Goal: Task Accomplishment & Management: Manage account settings

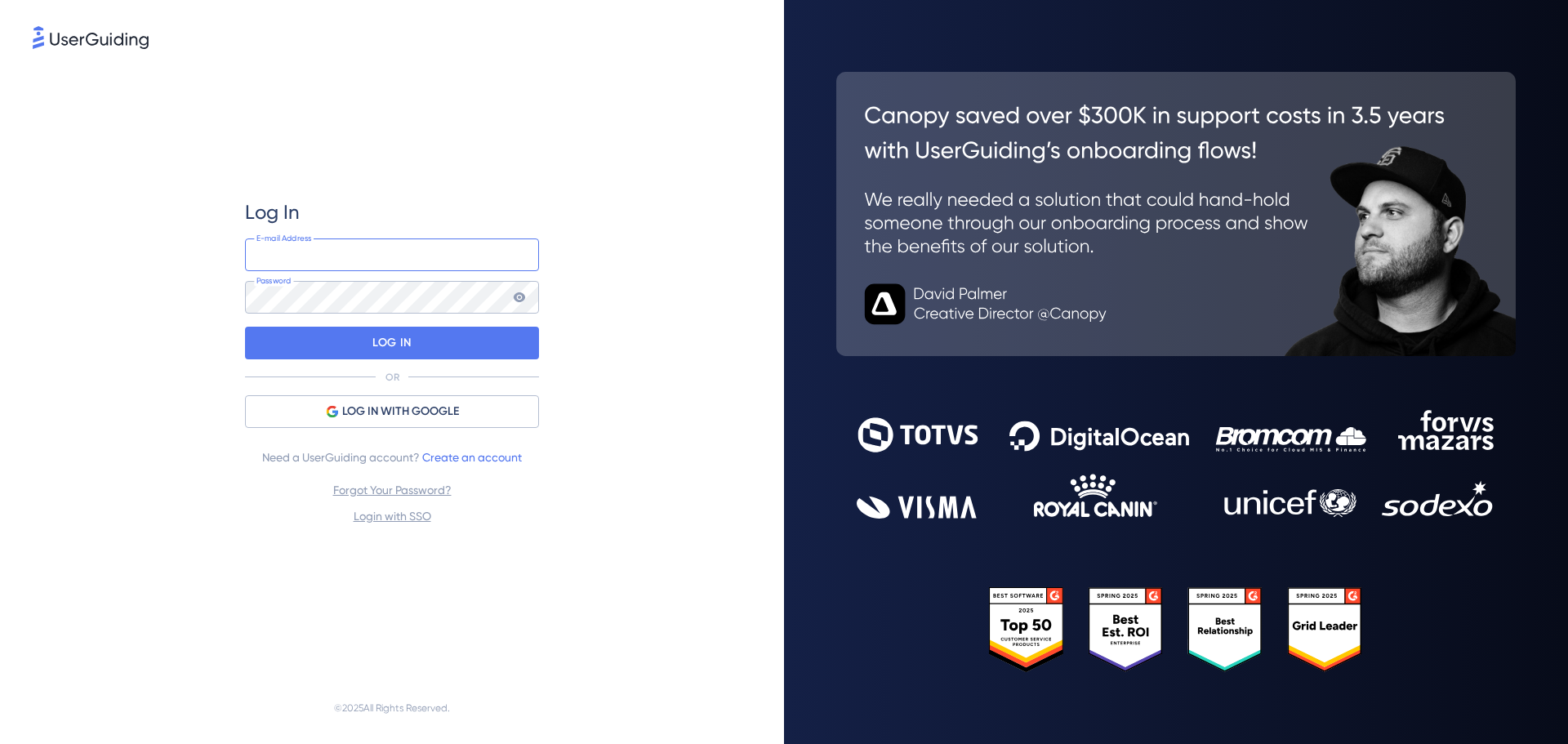
click at [369, 255] on input "email" at bounding box center [392, 255] width 294 height 33
click at [343, 255] on input "email" at bounding box center [392, 255] width 294 height 33
type input "sa"
click at [432, 410] on span "LOG IN WITH GOOGLE" at bounding box center [401, 412] width 117 height 20
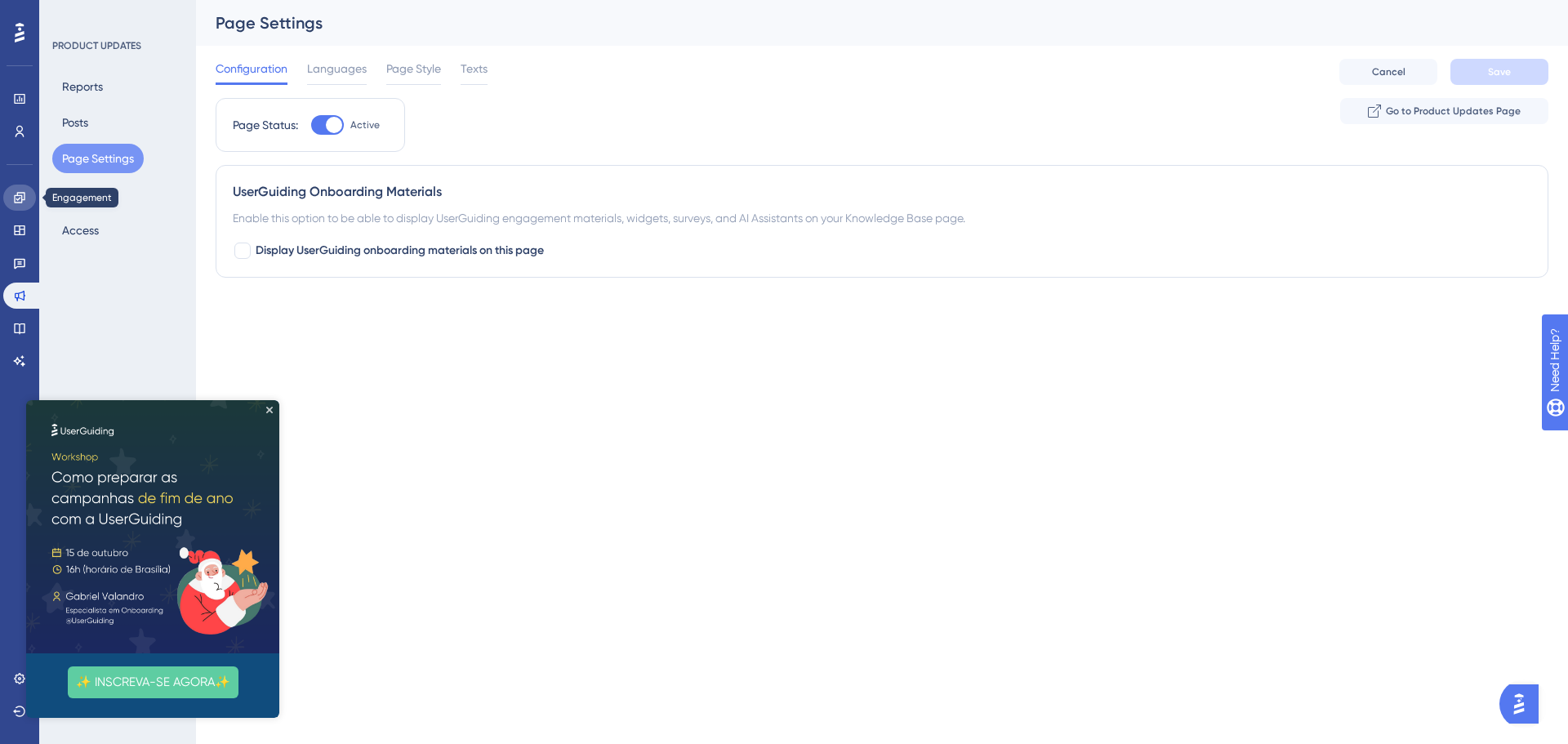
drag, startPoint x: 18, startPoint y: 222, endPoint x: 20, endPoint y: 195, distance: 27.1
click at [20, 195] on icon at bounding box center [19, 198] width 10 height 10
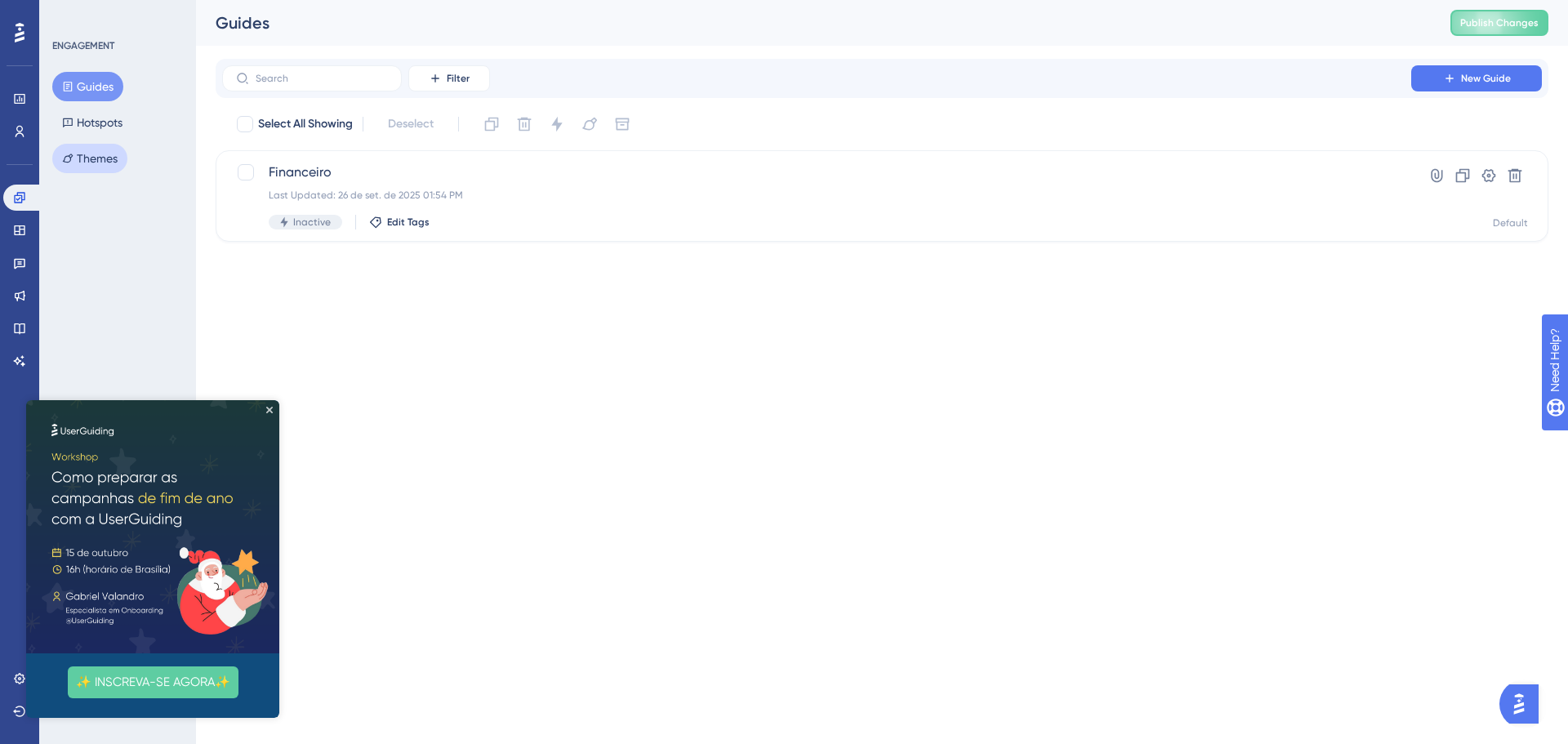
click at [98, 158] on button "Themes" at bounding box center [89, 158] width 75 height 29
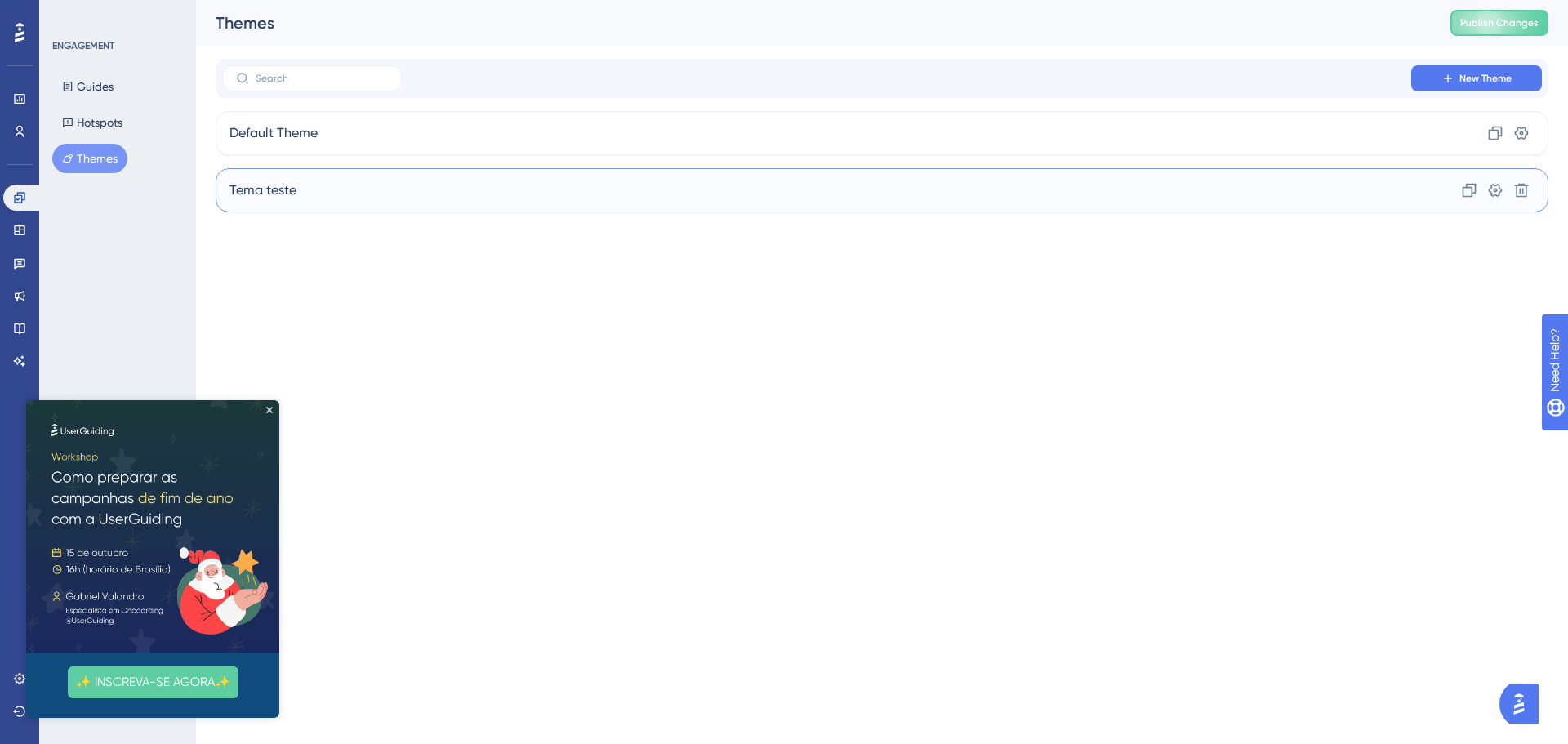
click at [298, 186] on div "Tema teste Clone Settings Delete" at bounding box center [882, 190] width 1333 height 44
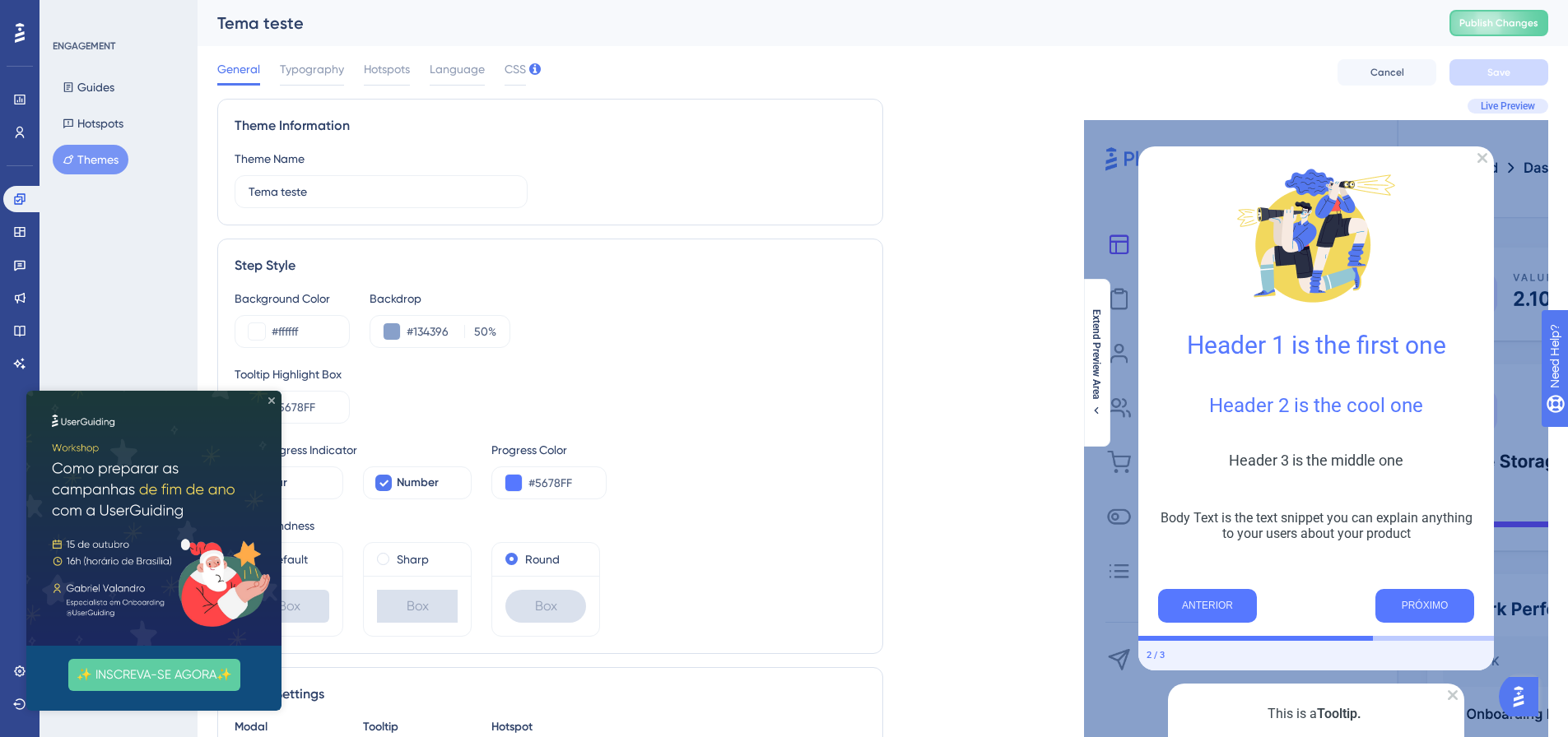
click at [272, 400] on icon "Close Preview" at bounding box center [272, 401] width 7 height 7
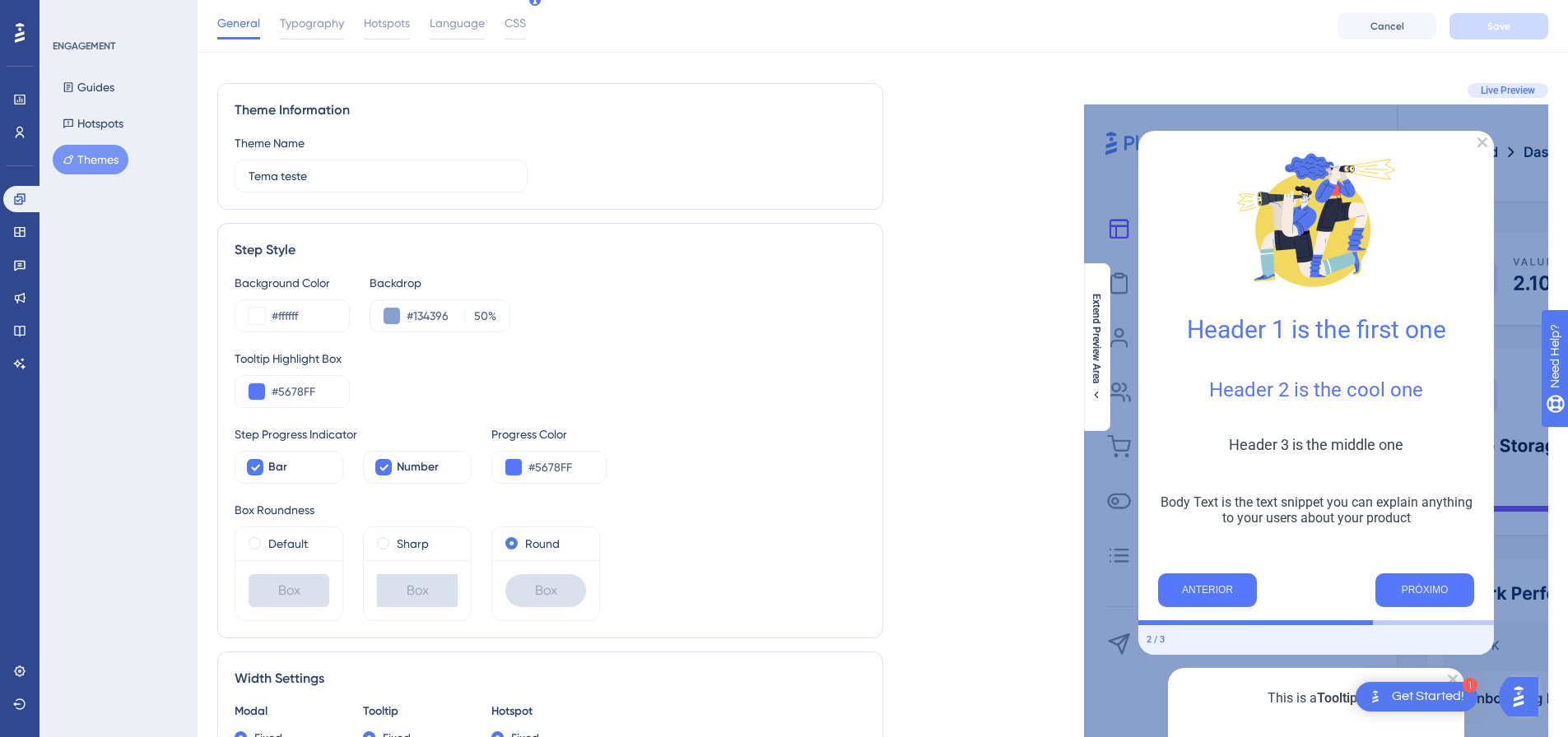
scroll to position [164, 0]
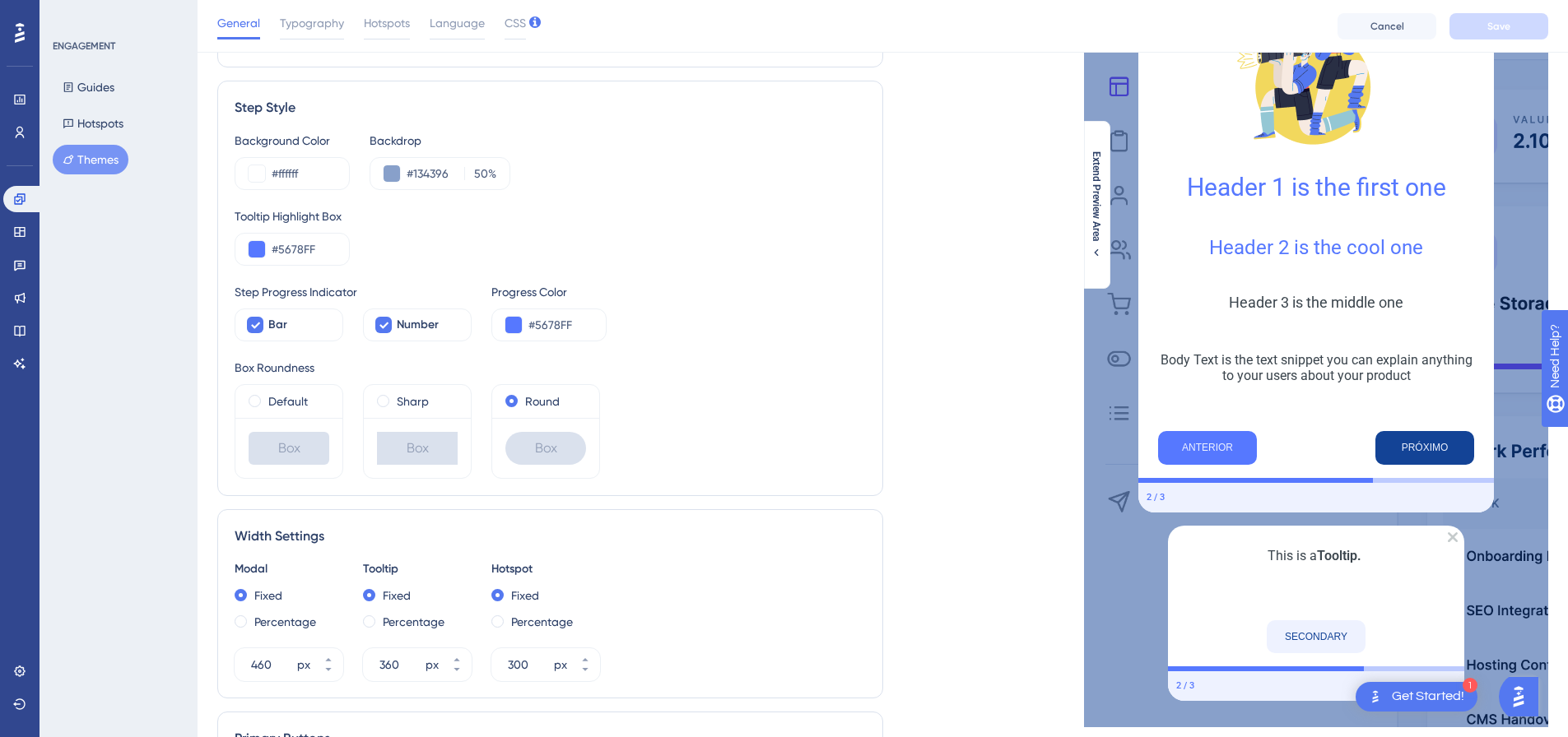
click at [1416, 445] on button "PRÓXIMO" at bounding box center [1424, 447] width 99 height 34
click at [81, 80] on button "Guides" at bounding box center [88, 87] width 72 height 29
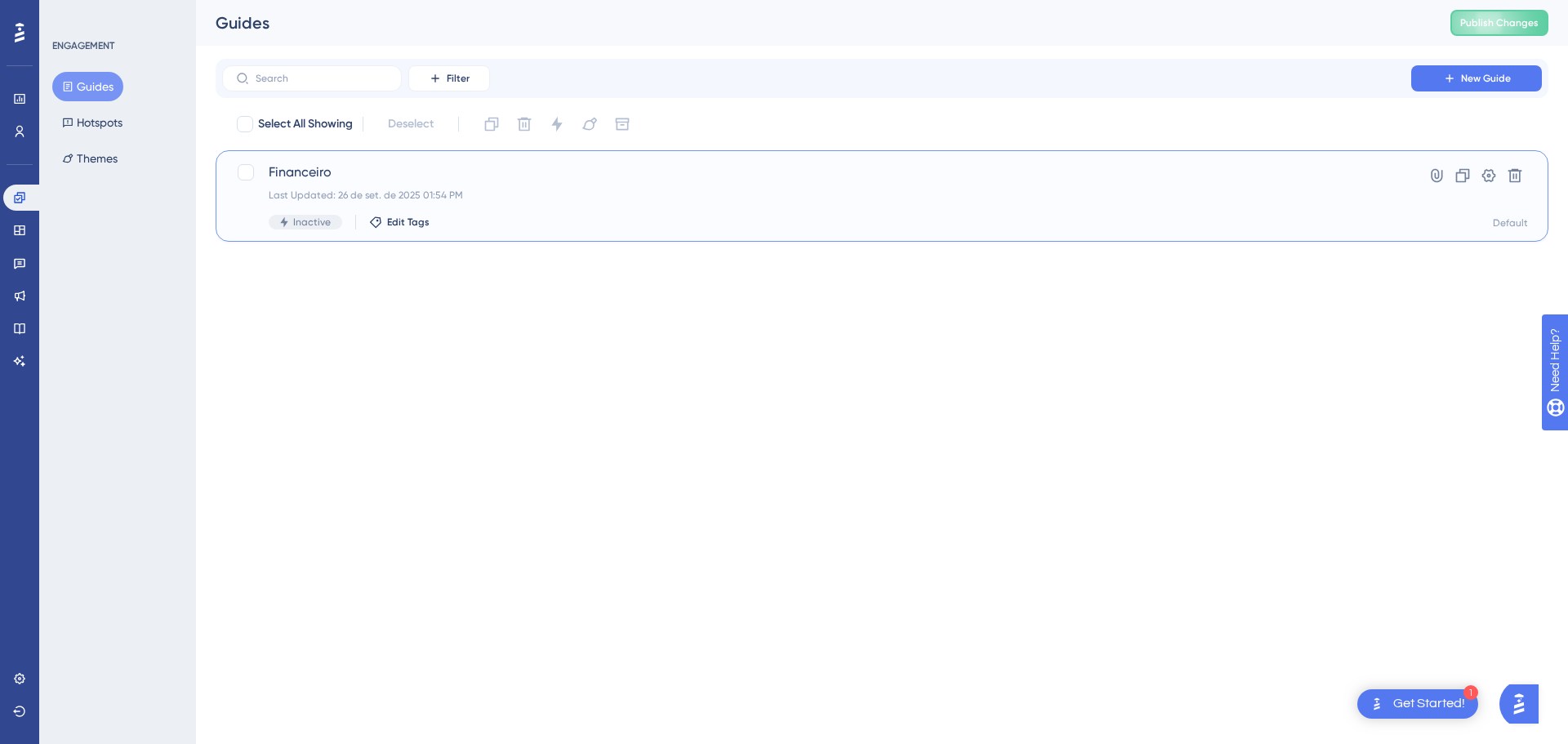
click at [434, 165] on span "Financeiro" at bounding box center [817, 172] width 1096 height 20
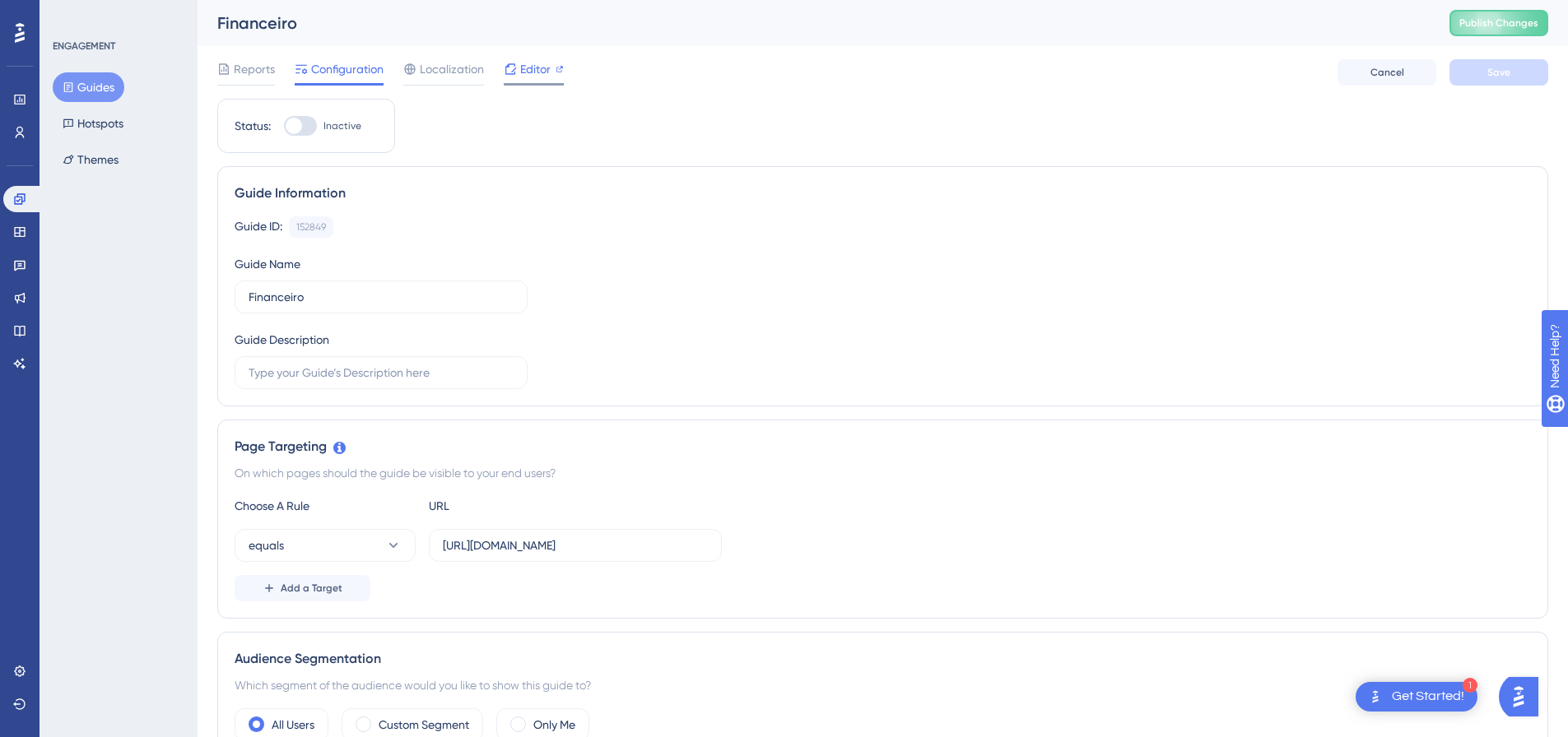
click at [516, 67] on icon at bounding box center [510, 68] width 13 height 13
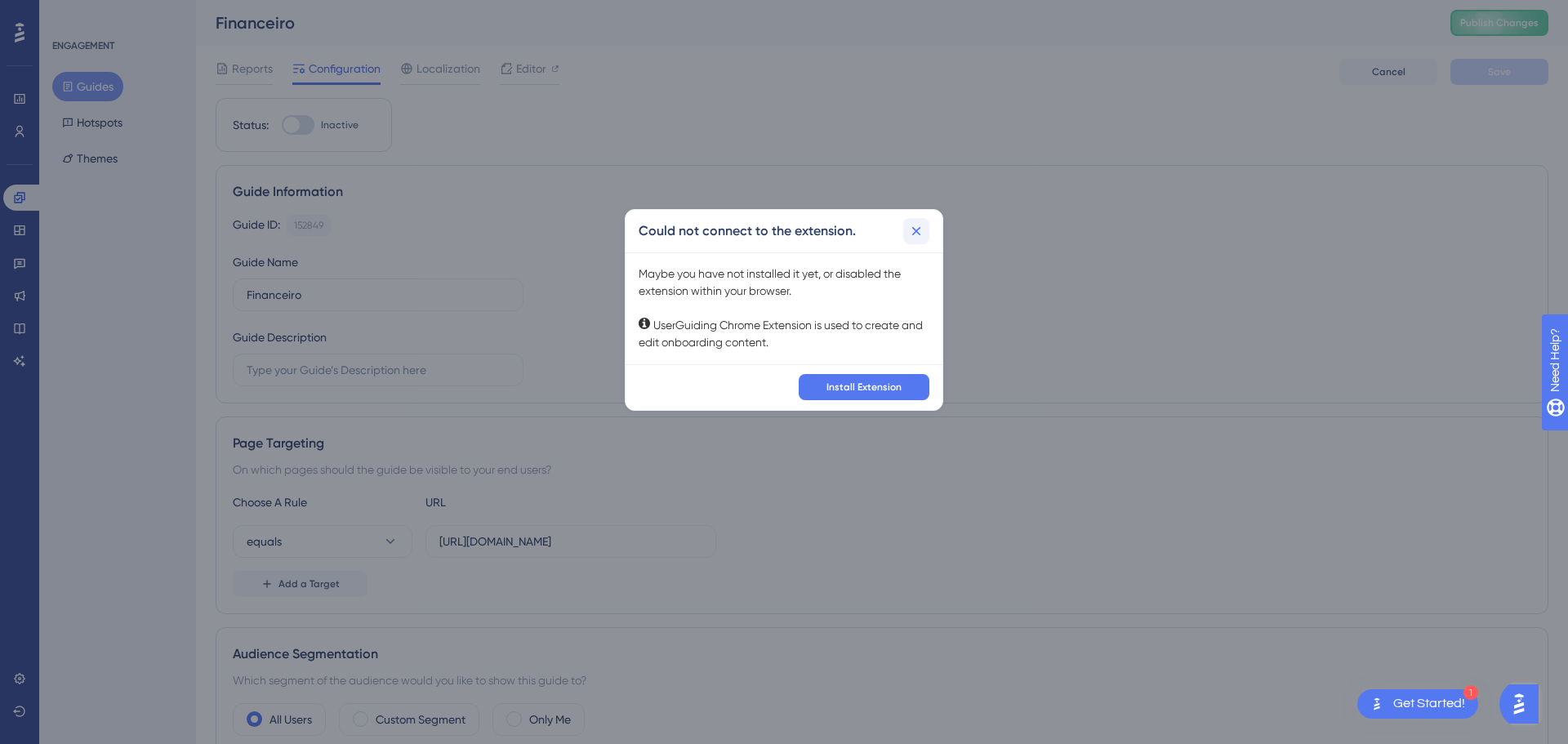
click at [912, 229] on icon at bounding box center [916, 231] width 16 height 16
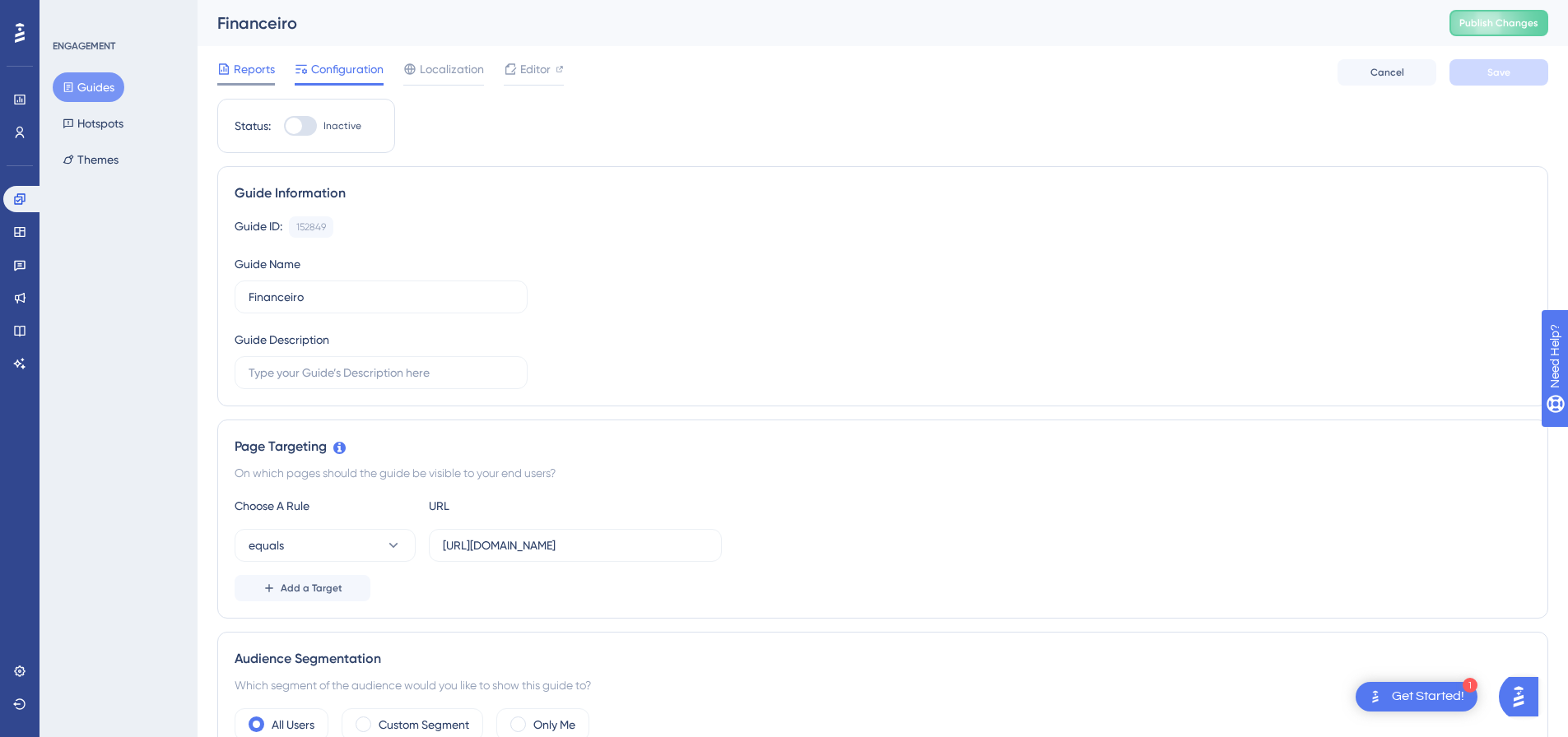
click at [253, 75] on span "Reports" at bounding box center [254, 68] width 42 height 20
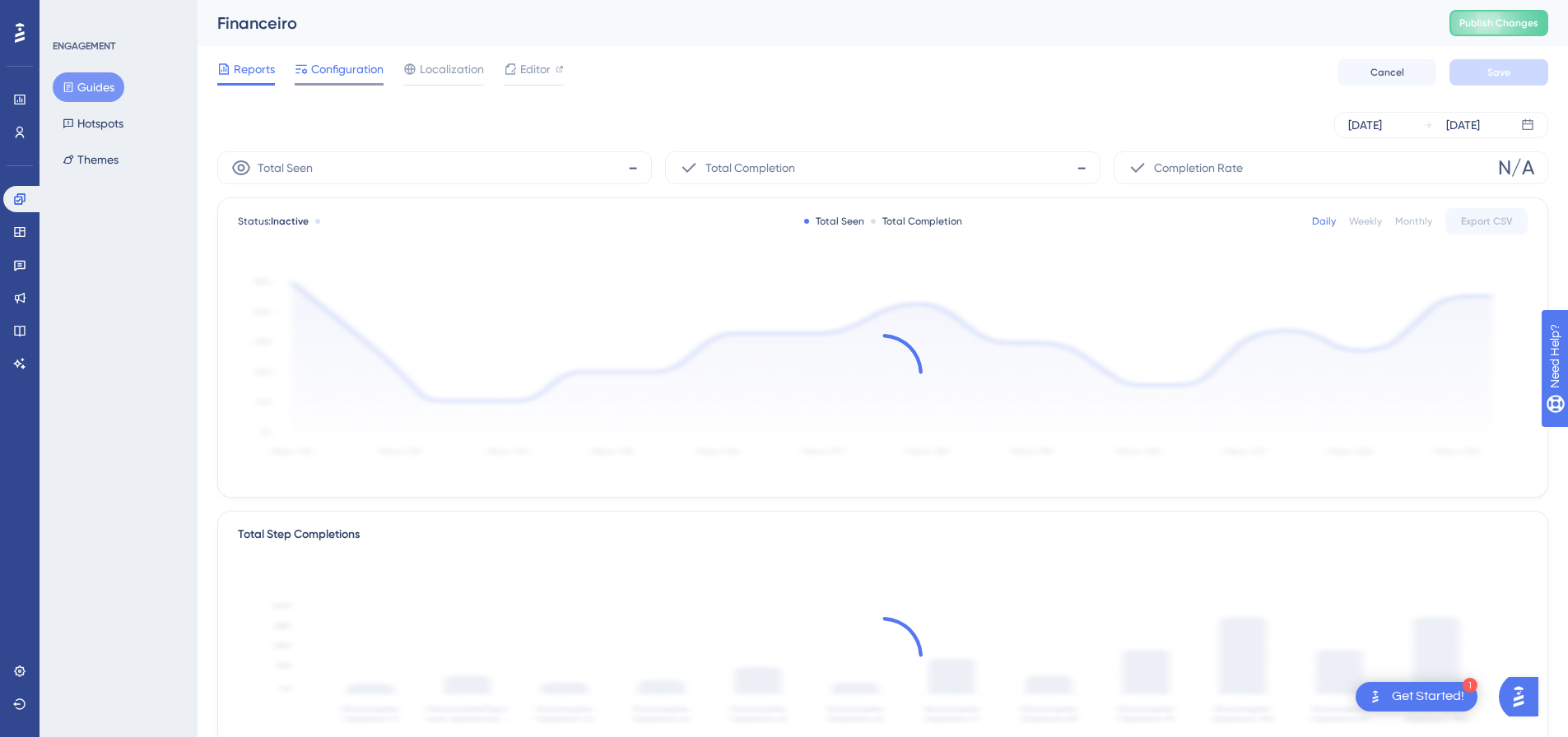
click at [328, 75] on span "Configuration" at bounding box center [348, 68] width 73 height 20
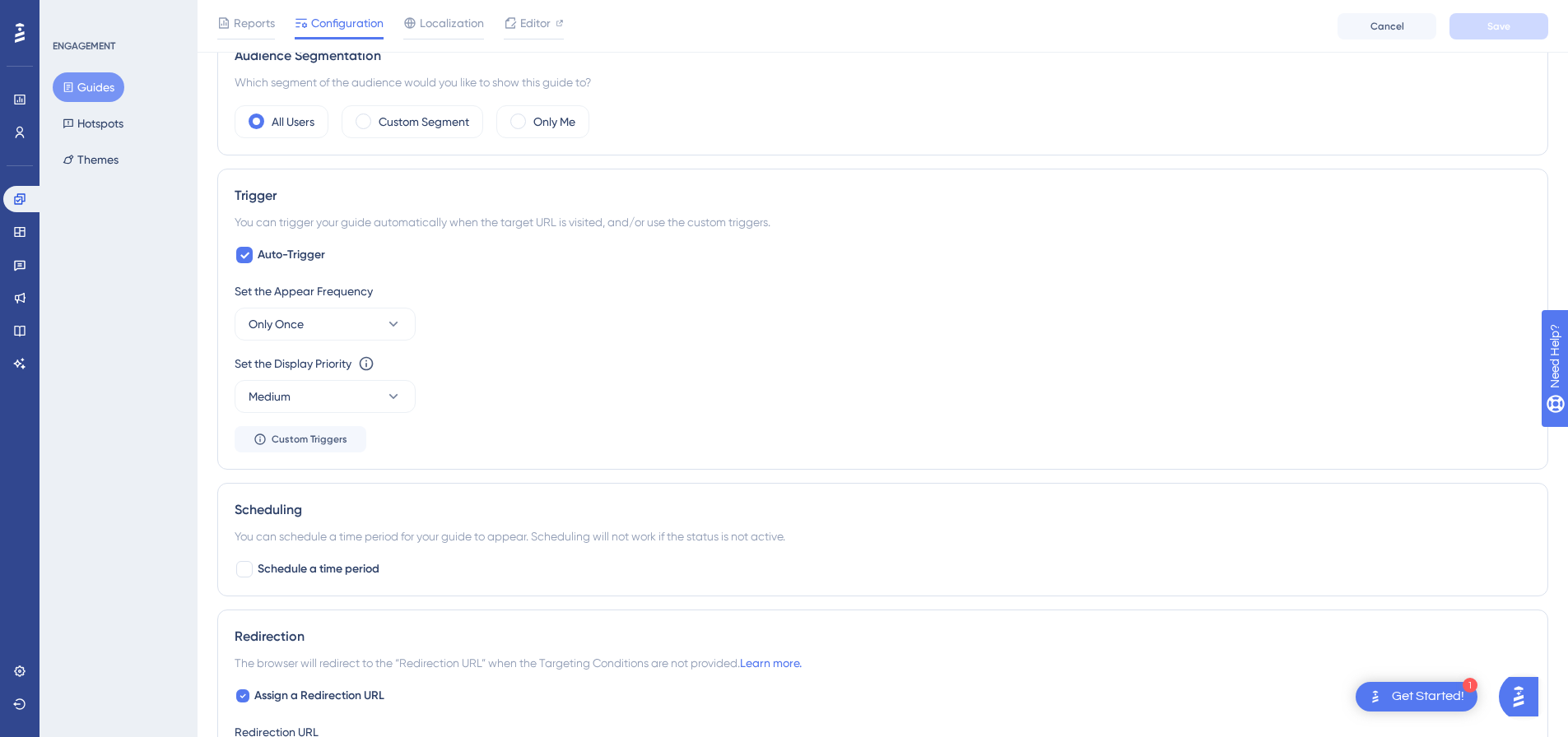
scroll to position [275, 0]
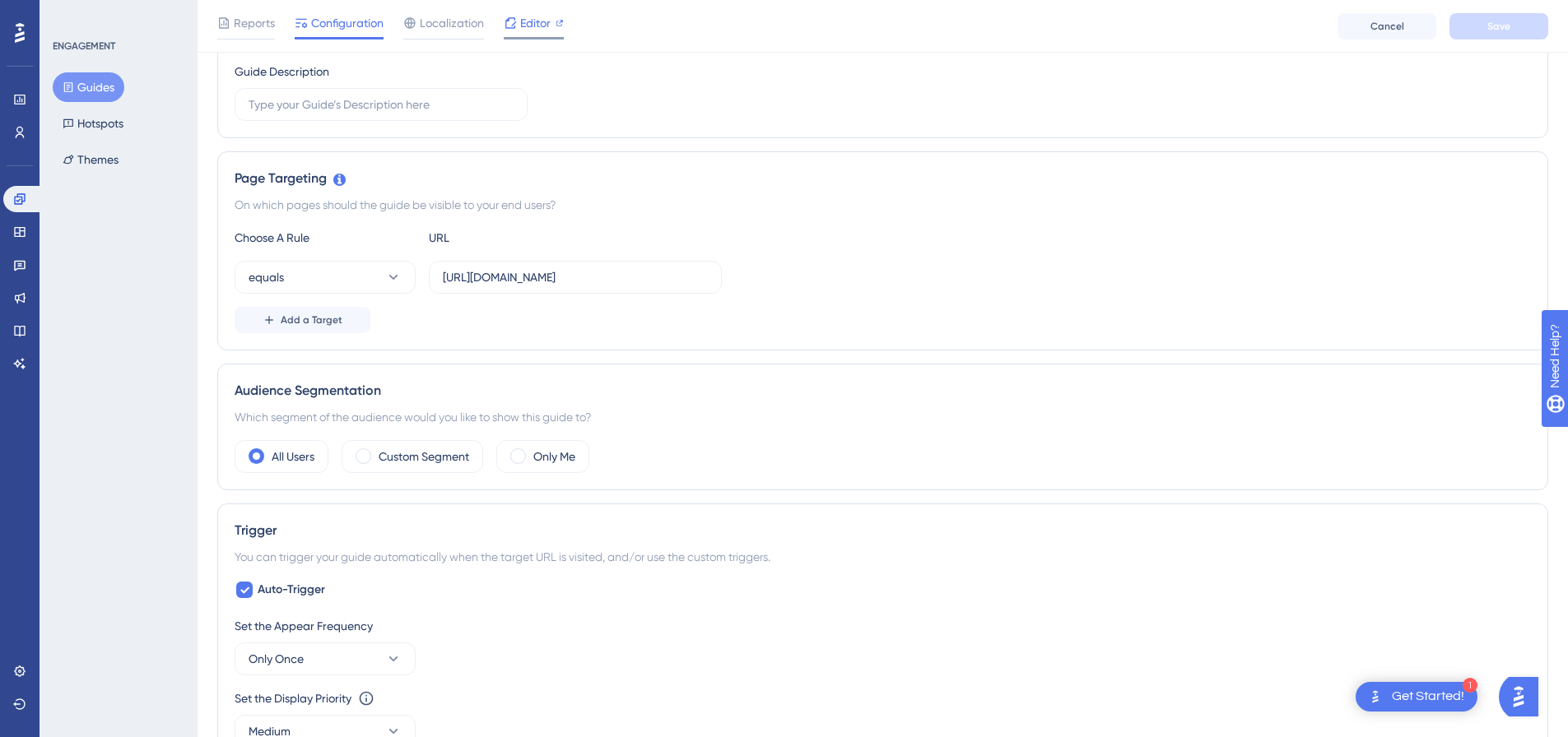
click at [535, 26] on span "Editor" at bounding box center [535, 22] width 30 height 20
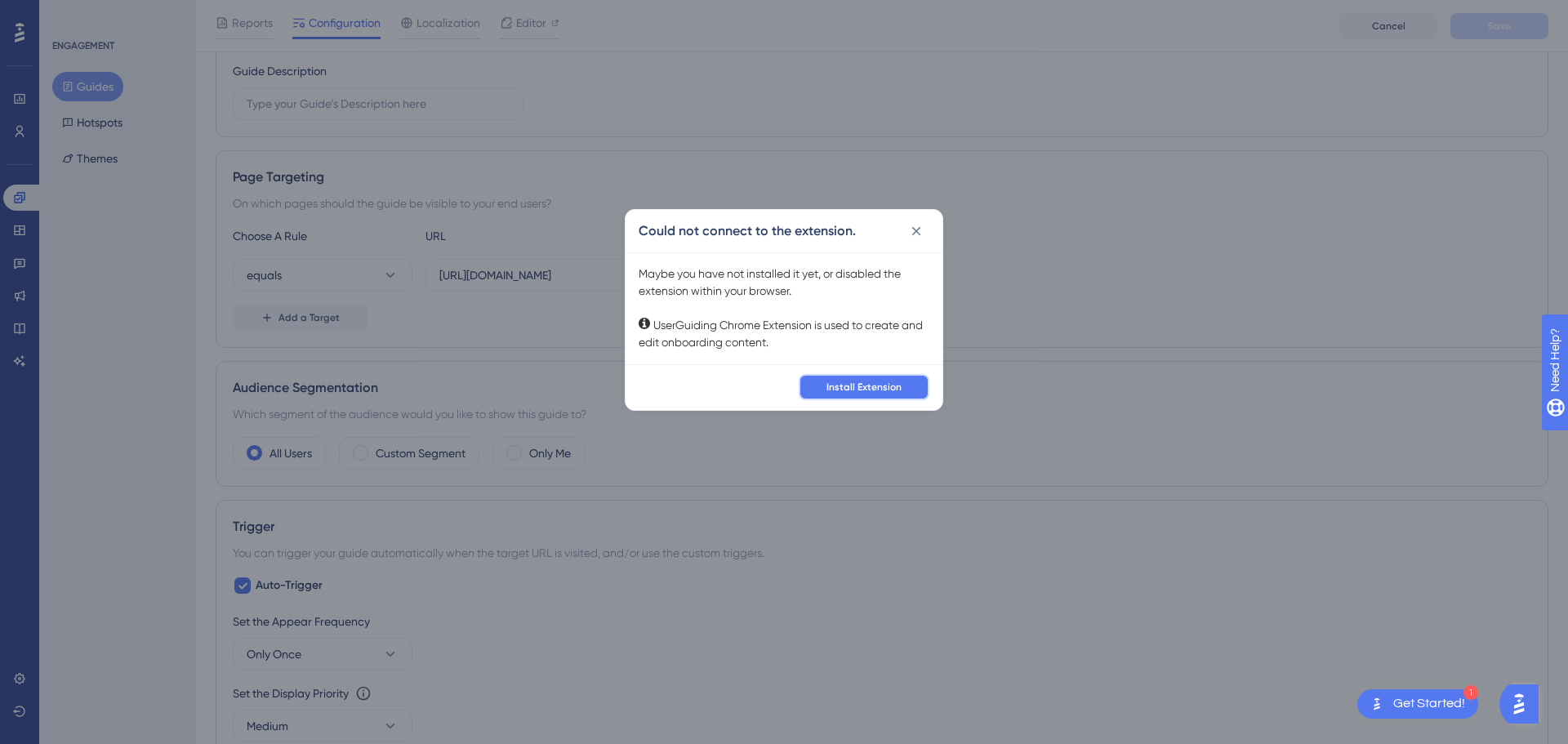
click at [906, 385] on button "Install Extension" at bounding box center [864, 387] width 131 height 26
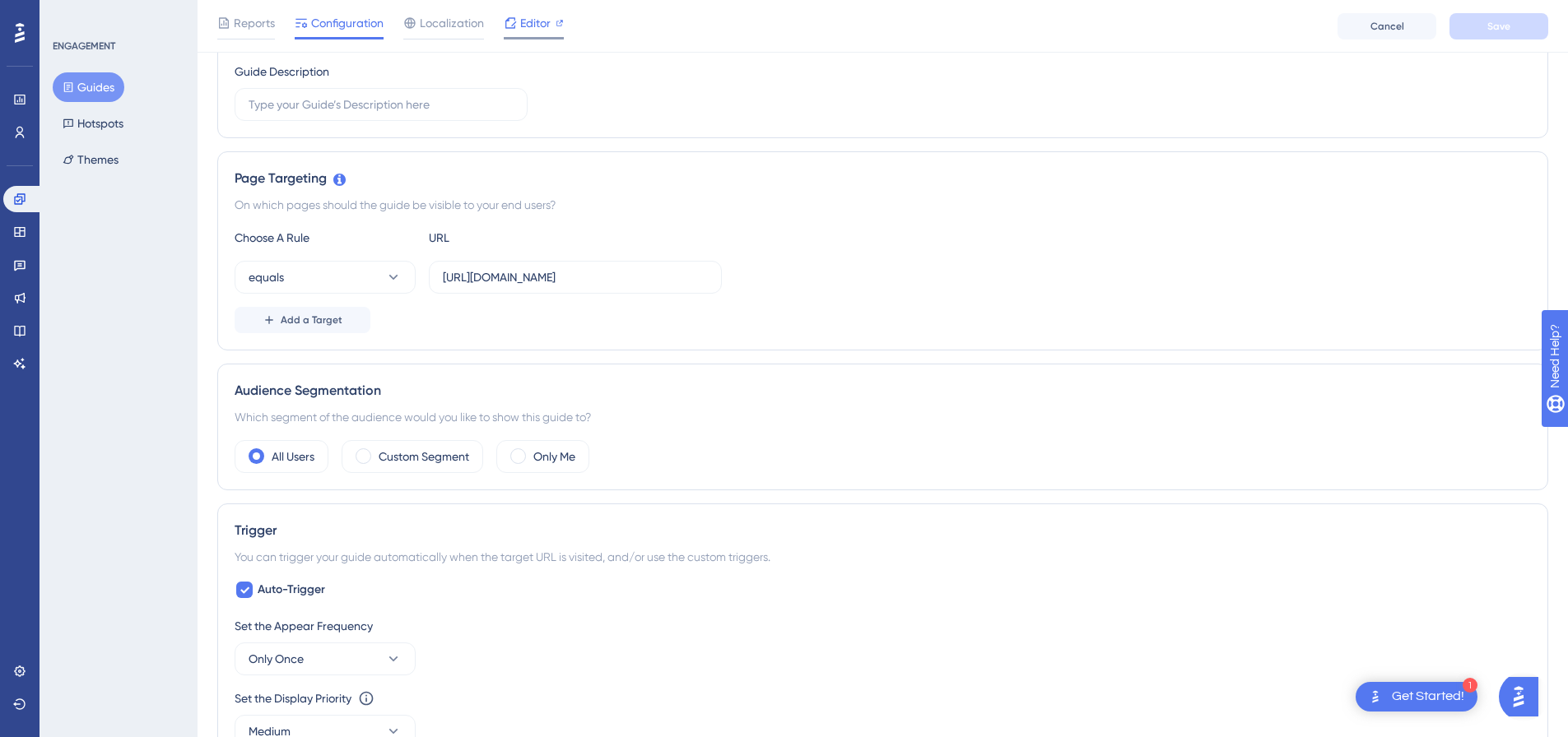
click at [538, 21] on span "Editor" at bounding box center [535, 22] width 30 height 20
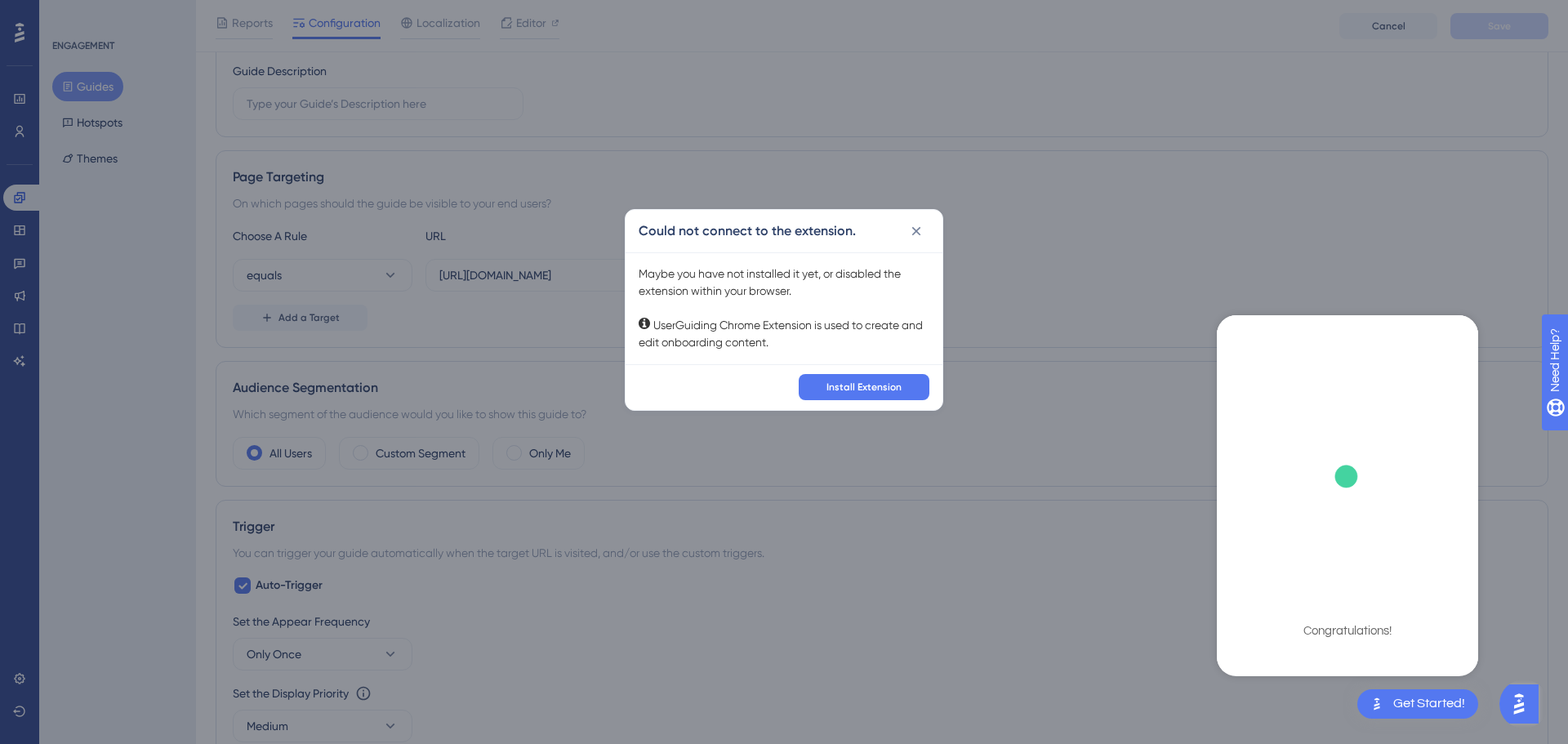
click at [1241, 227] on div "Could not connect to the extension. Maybe you have not installed it yet, or dis…" at bounding box center [784, 372] width 1568 height 744
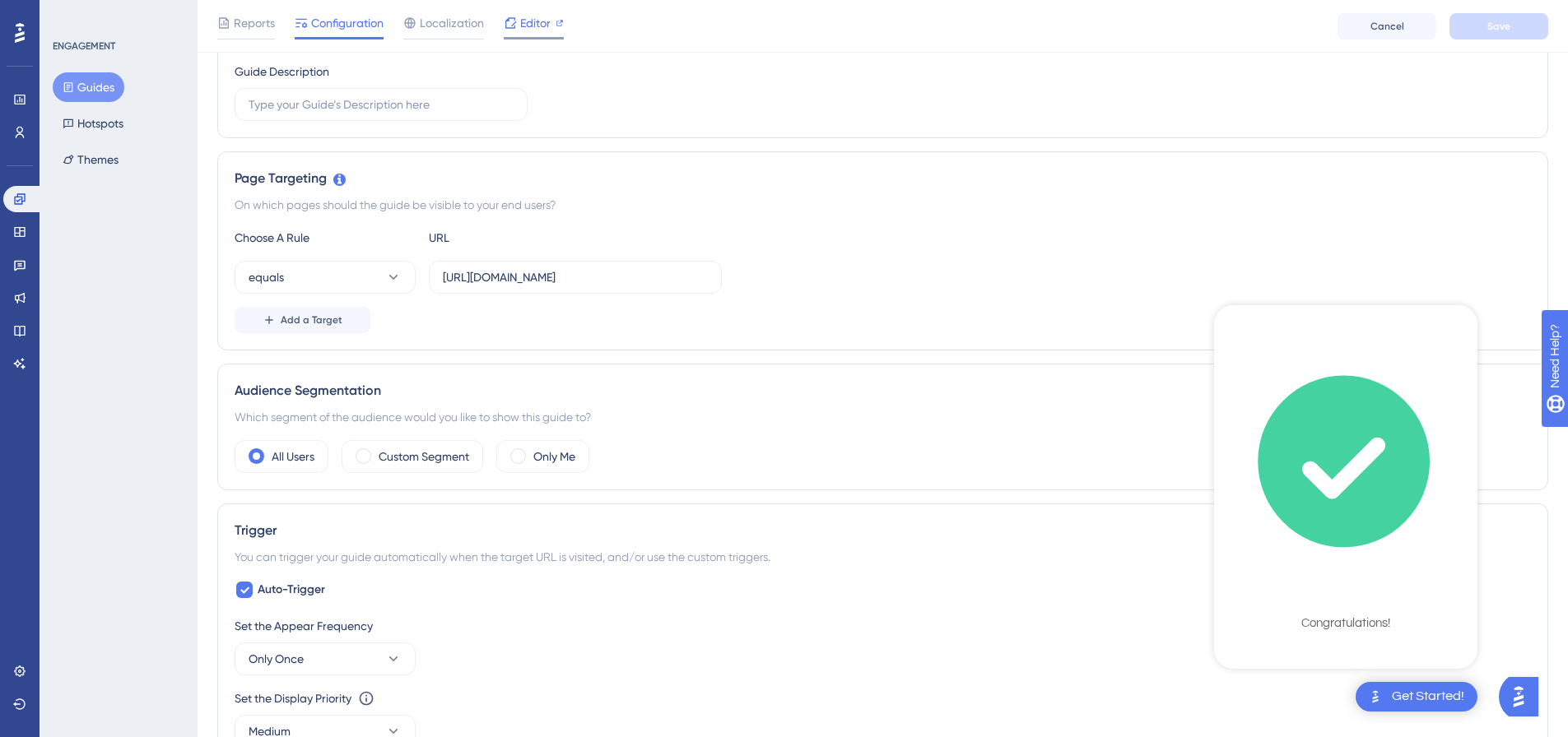
click at [542, 25] on span "Editor" at bounding box center [535, 22] width 30 height 20
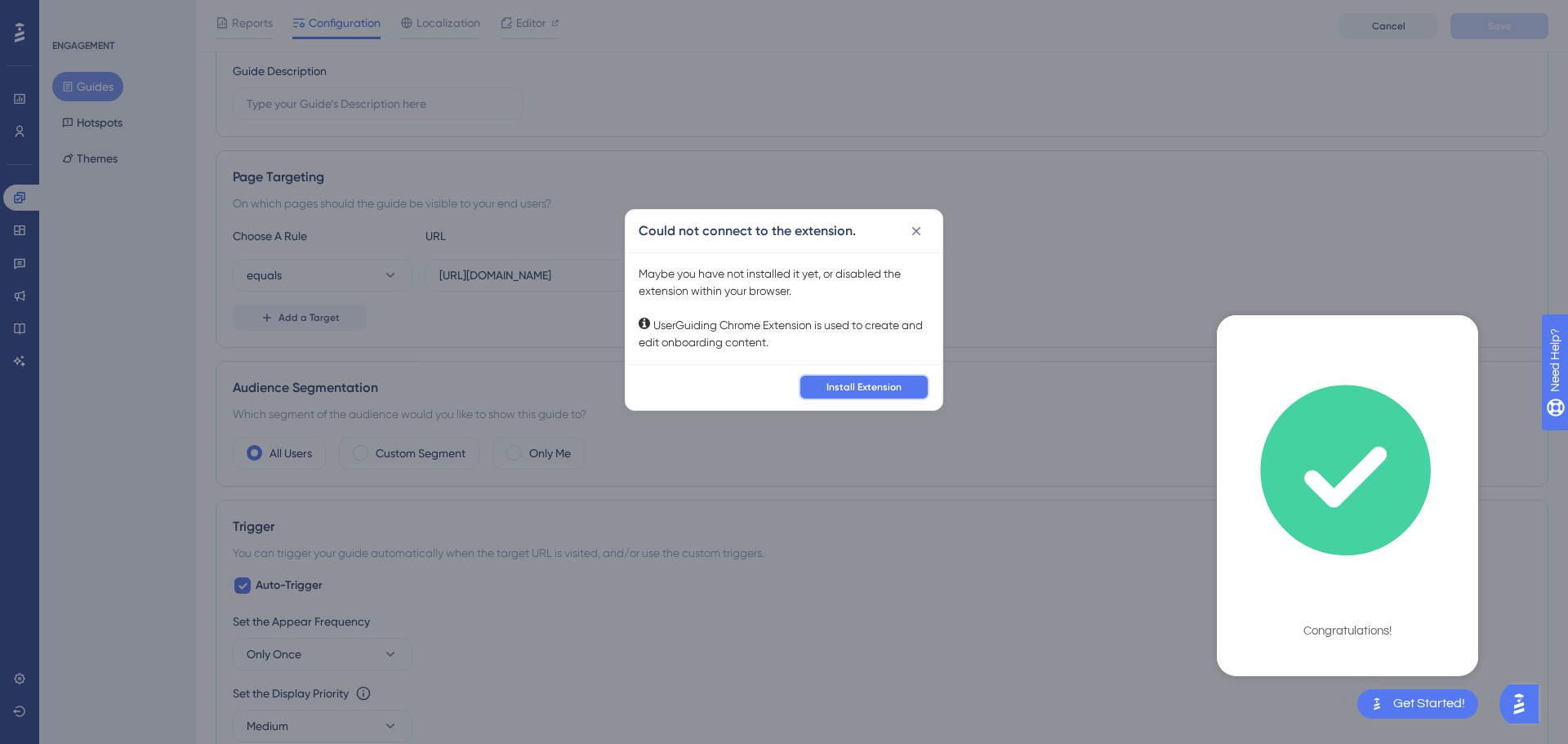
click at [881, 392] on span "Install Extension" at bounding box center [863, 387] width 75 height 13
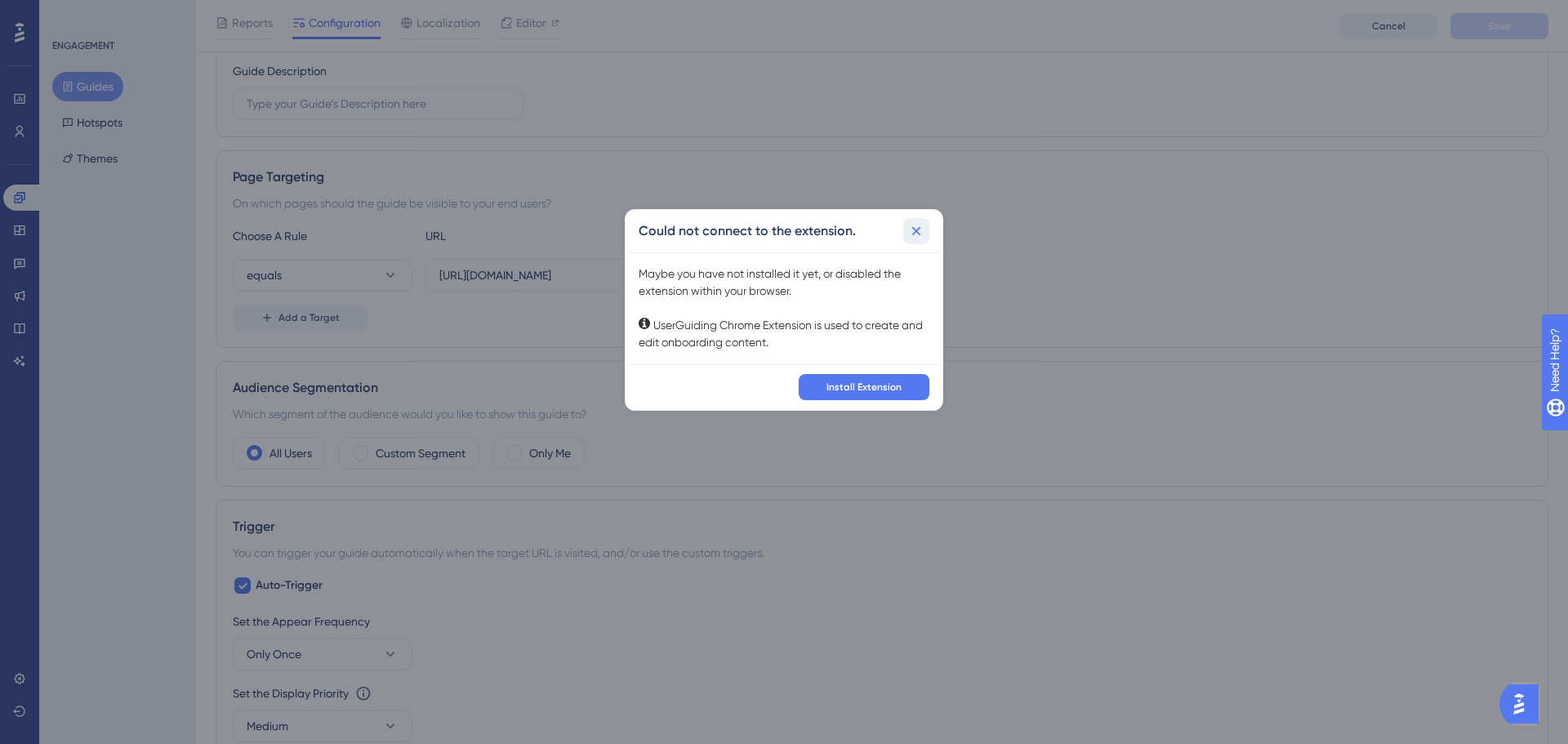
click at [915, 224] on icon at bounding box center [916, 231] width 16 height 16
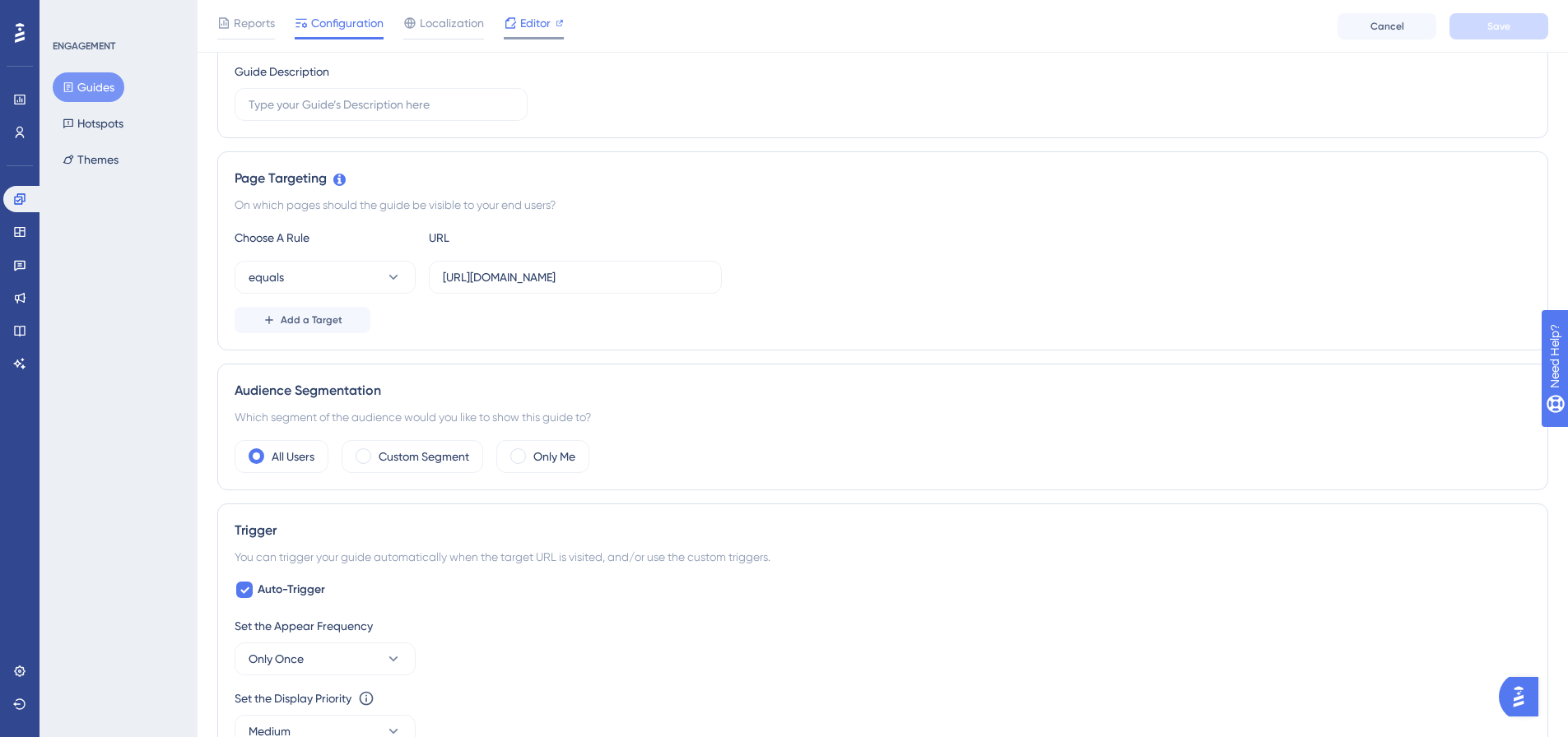
click at [524, 17] on span "Editor" at bounding box center [535, 22] width 30 height 20
click at [917, 381] on div "Audience Segmentation" at bounding box center [883, 390] width 1296 height 20
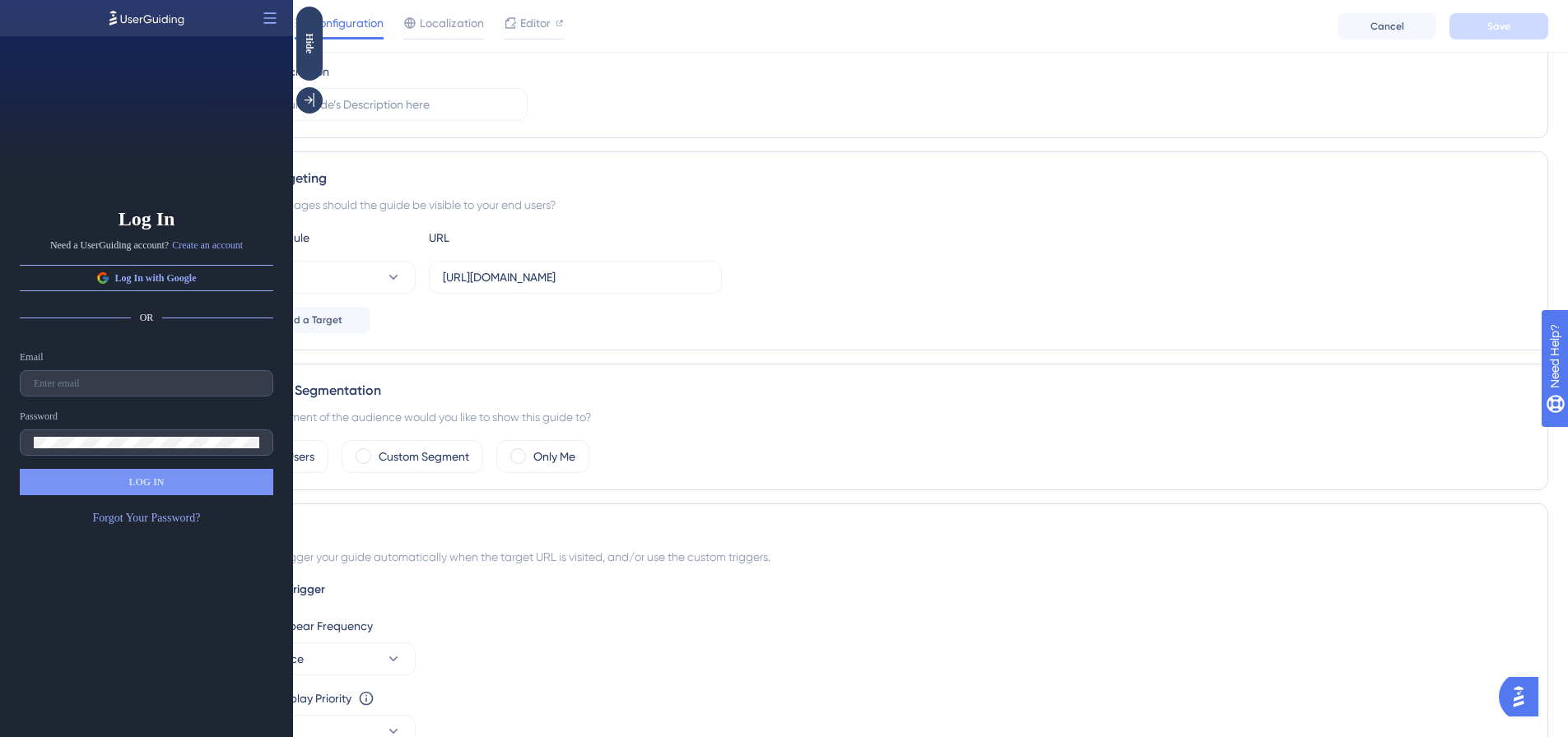
scroll to position [0, 0]
click at [202, 278] on button "Log In with Google" at bounding box center [146, 278] width 254 height 26
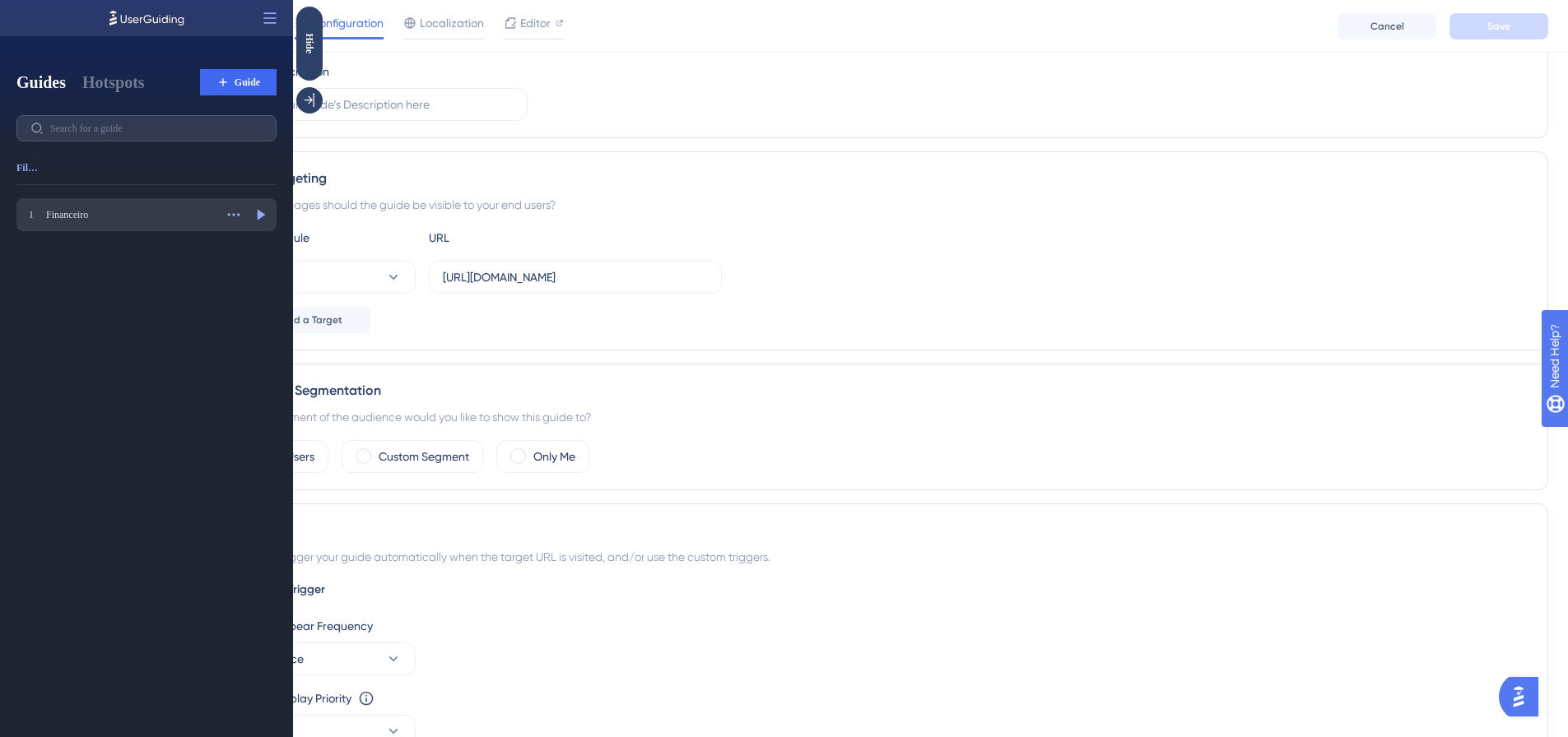
click at [67, 212] on div "Financeiro" at bounding box center [130, 215] width 168 height 13
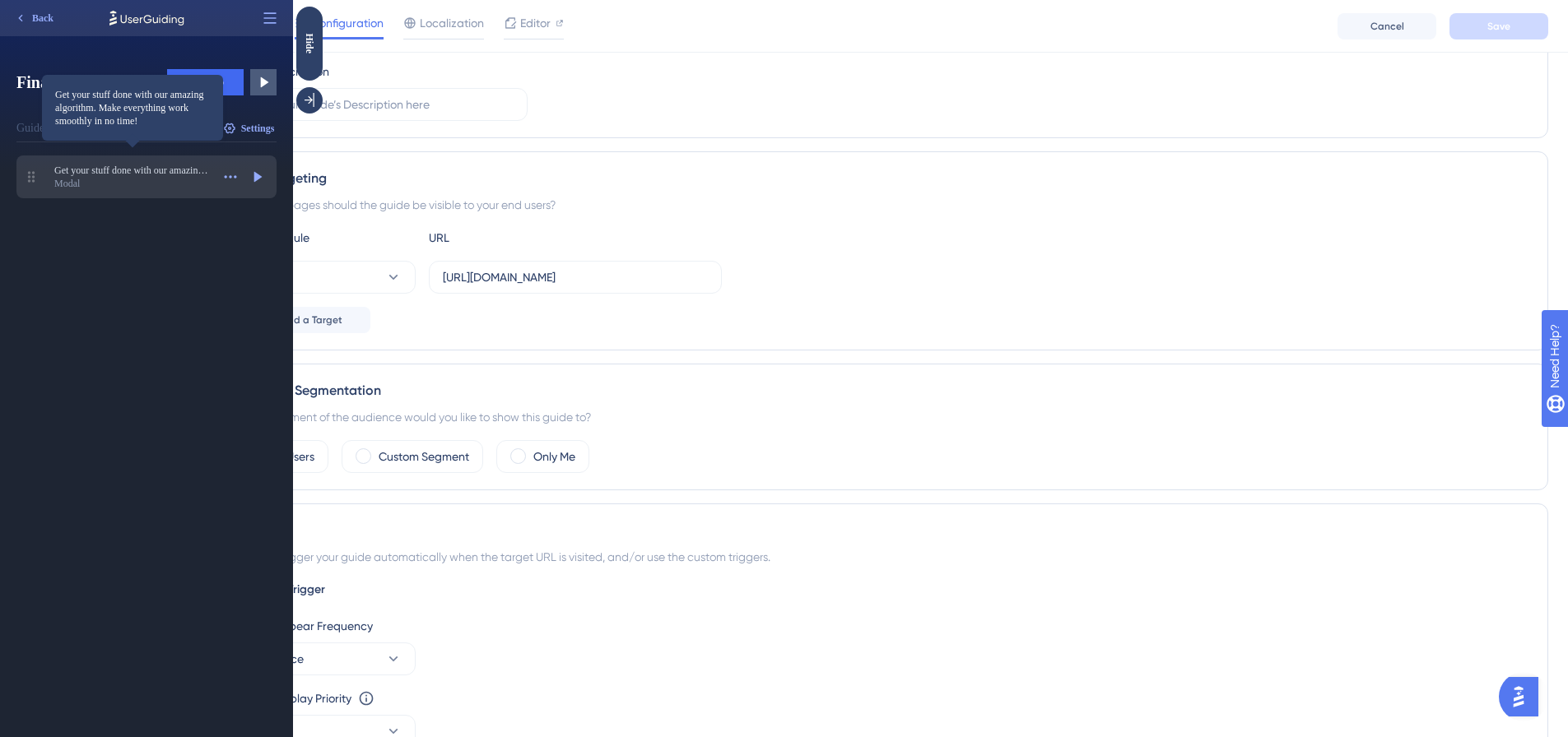
click at [100, 175] on span "Get your stuff done with our amazing algorithm. Make everything work smoothly i…" at bounding box center [132, 170] width 157 height 13
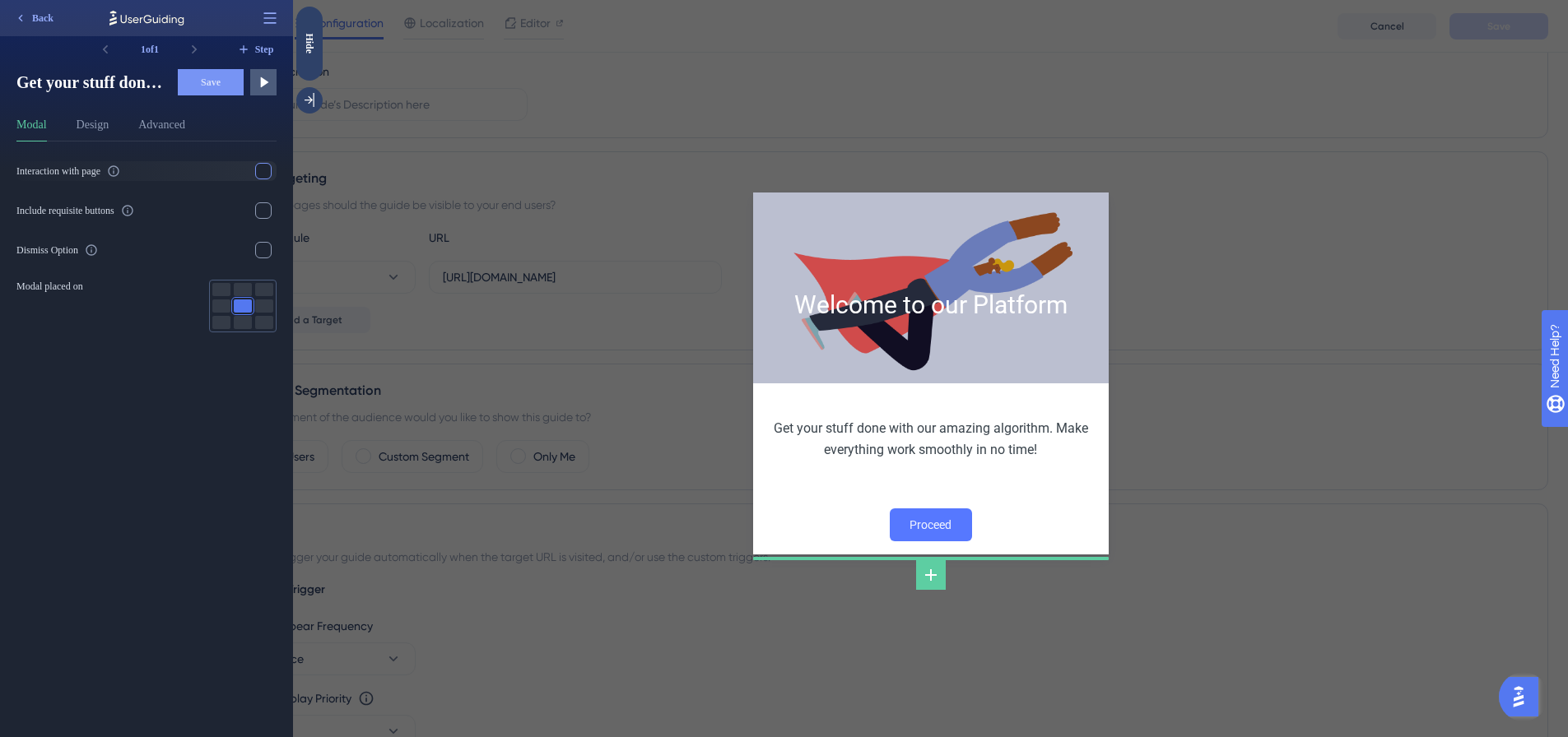
click at [262, 166] on div at bounding box center [263, 170] width 16 height 16
click at [263, 171] on icon at bounding box center [263, 170] width 10 height 10
click at [258, 249] on div at bounding box center [263, 250] width 16 height 16
click at [262, 251] on icon at bounding box center [264, 251] width 9 height 7
click at [262, 251] on div at bounding box center [263, 250] width 16 height 16
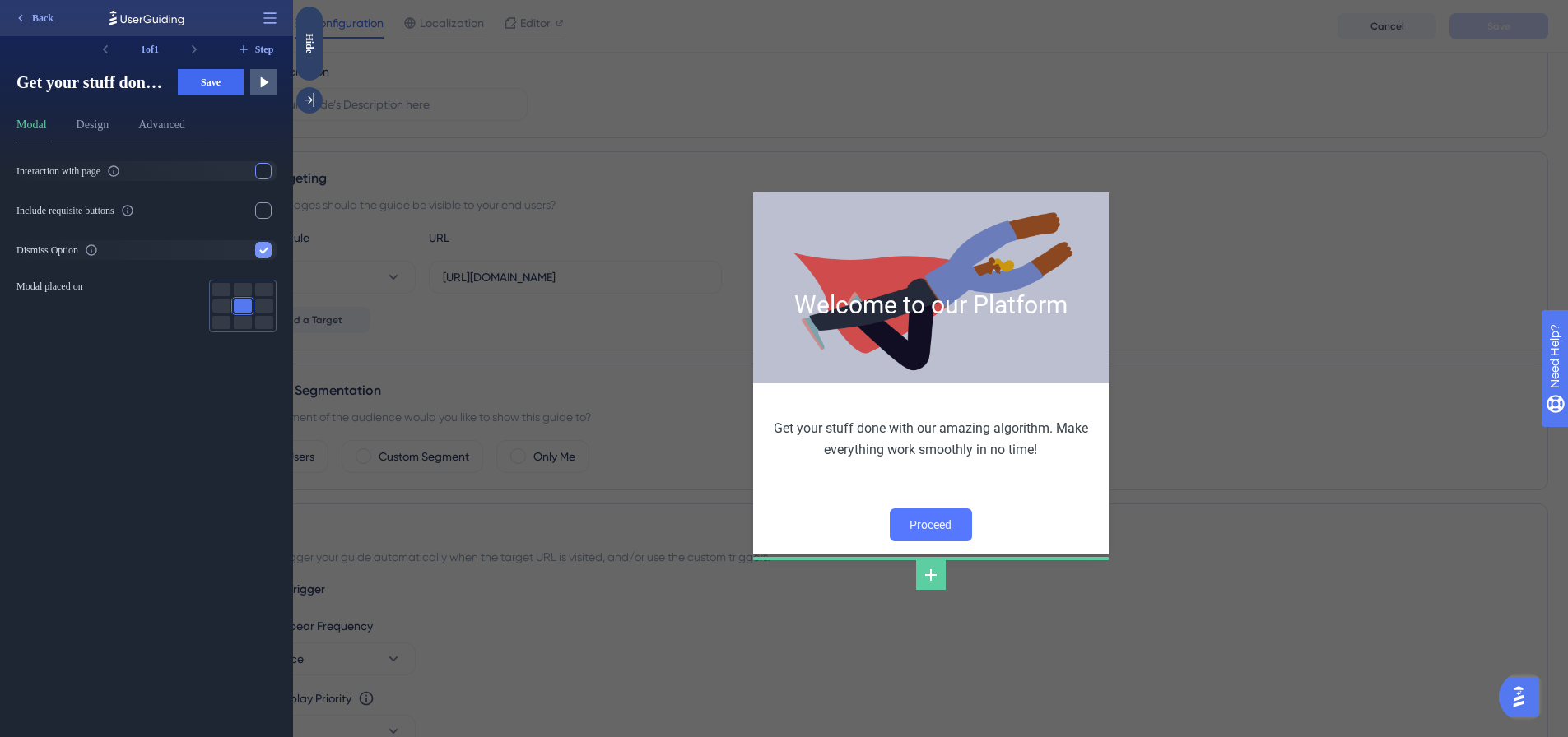
click at [262, 251] on icon at bounding box center [264, 251] width 9 height 7
click at [238, 291] on div at bounding box center [242, 289] width 18 height 13
click at [239, 300] on div at bounding box center [242, 305] width 18 height 13
click at [241, 290] on div at bounding box center [242, 289] width 18 height 13
click at [242, 305] on div at bounding box center [242, 305] width 18 height 13
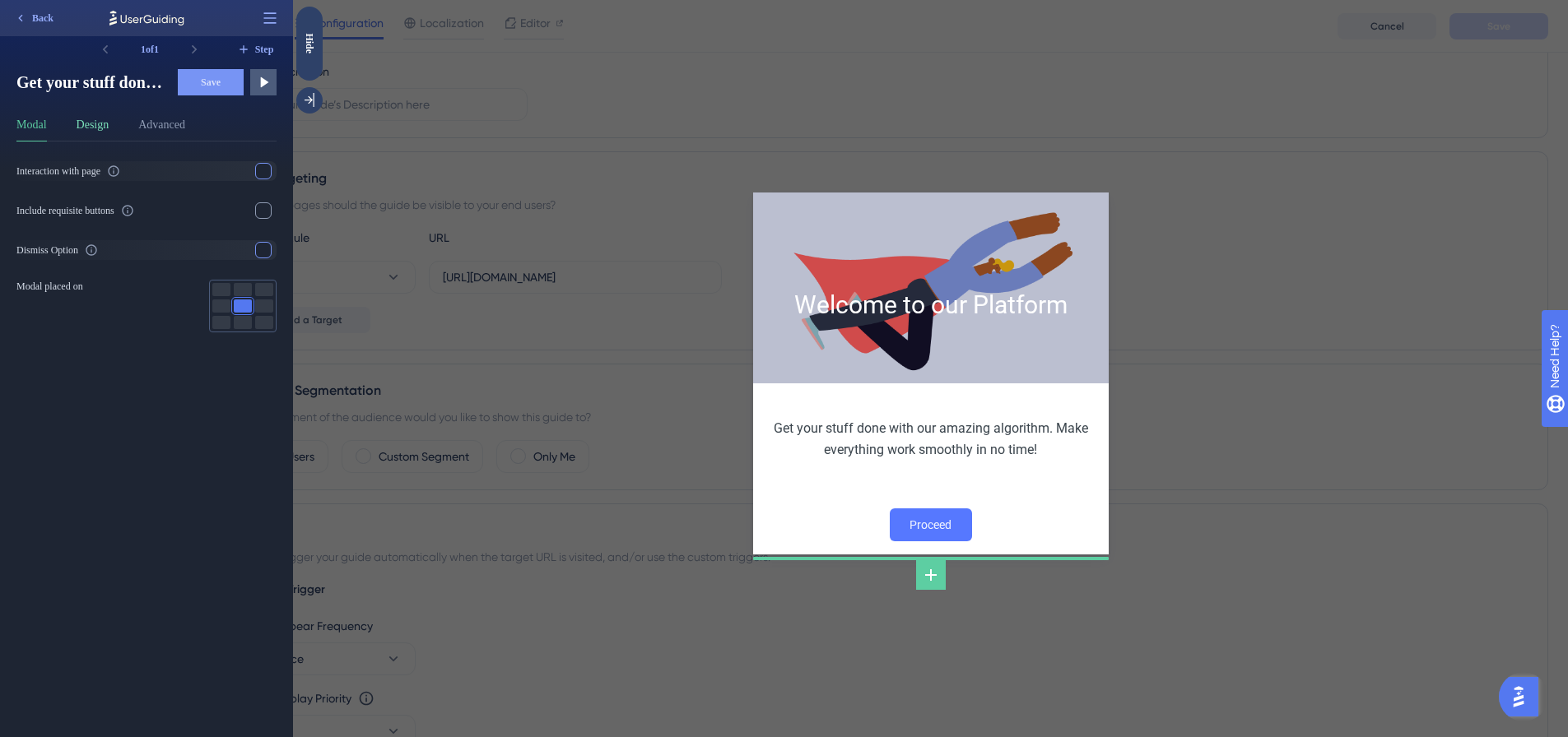
click at [94, 120] on button "Design" at bounding box center [93, 128] width 33 height 26
click at [57, 191] on button "Percentage" at bounding box center [49, 194] width 65 height 18
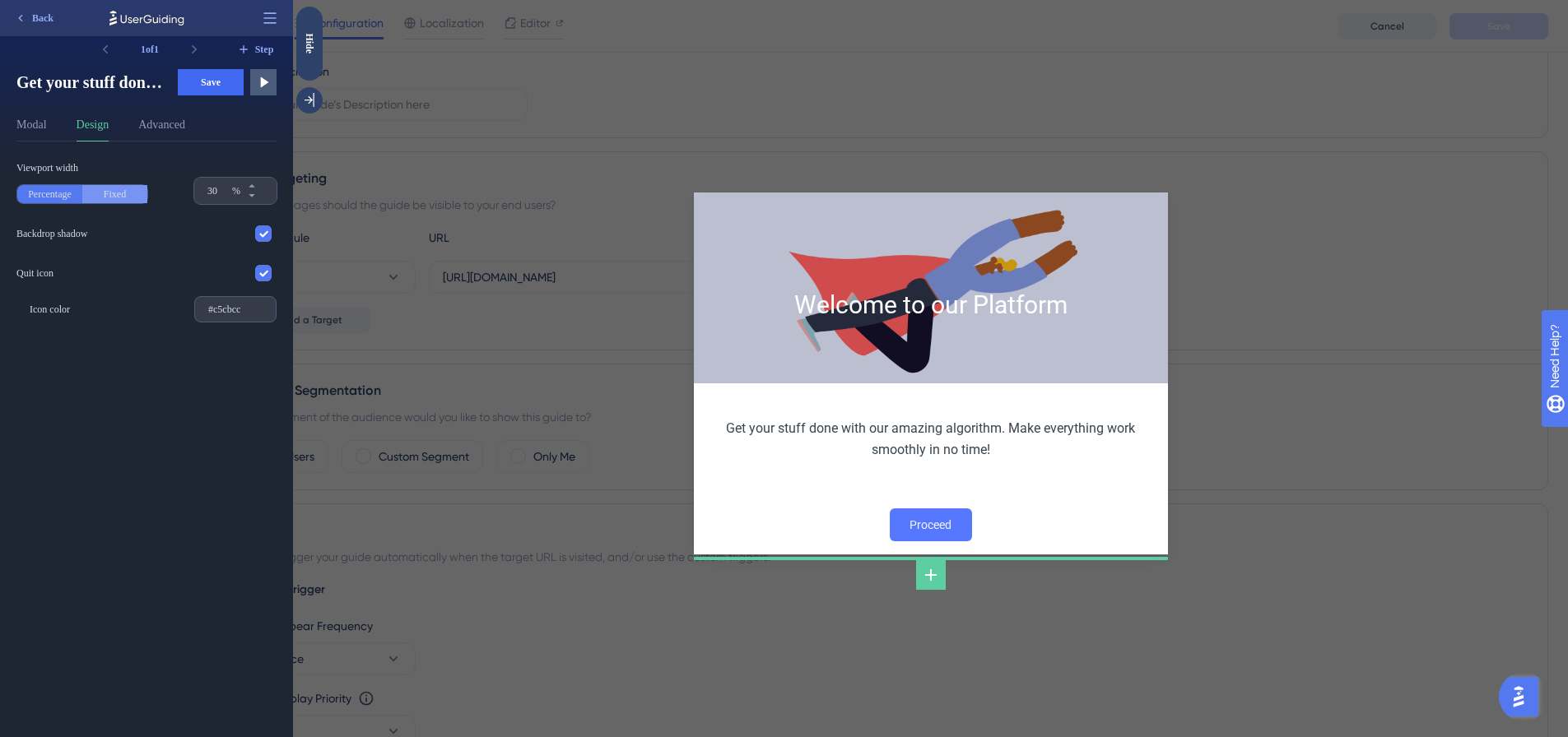
click at [111, 194] on button "Fixed" at bounding box center [114, 194] width 65 height 18
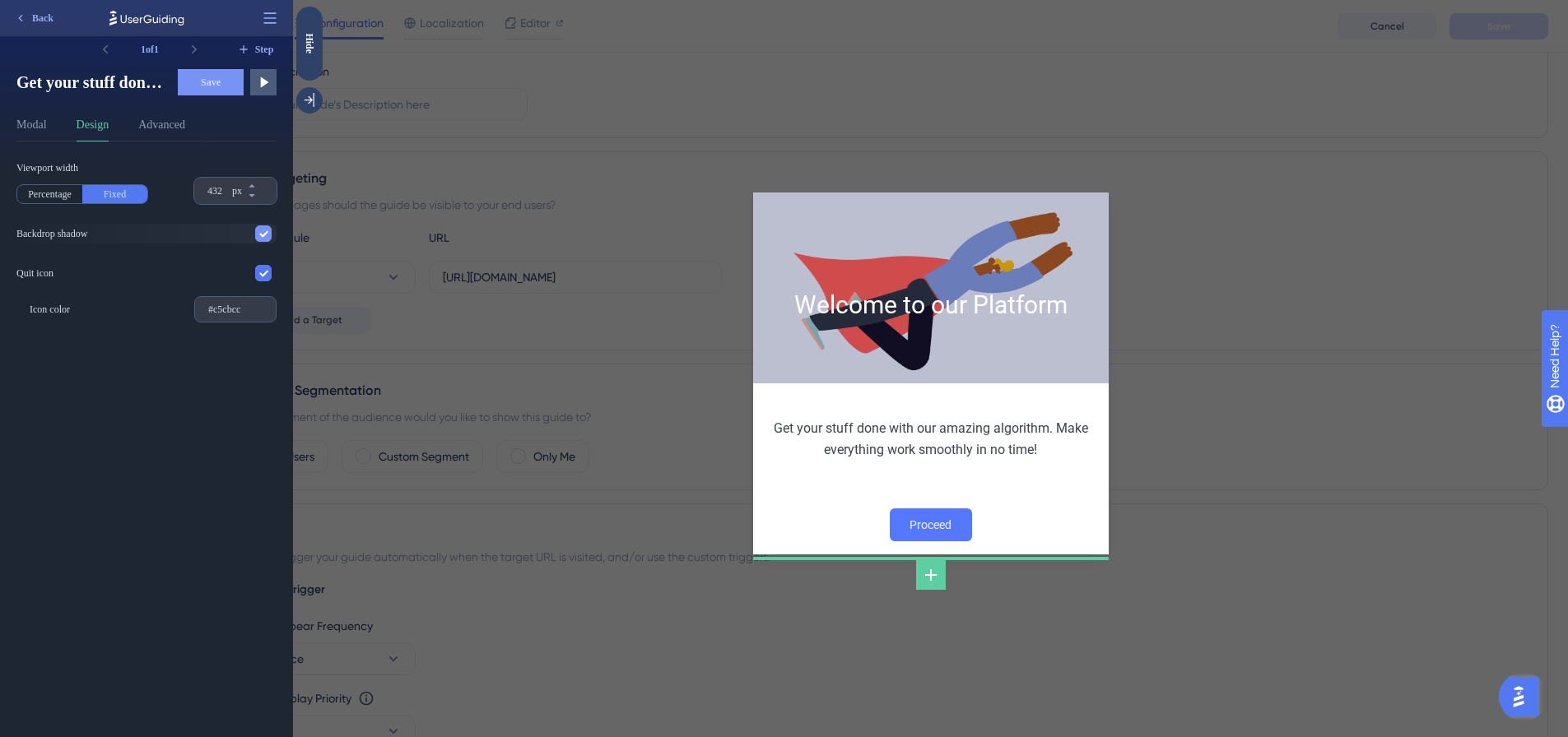
click at [270, 231] on div at bounding box center [263, 234] width 16 height 16
click at [271, 232] on div at bounding box center [263, 234] width 16 height 16
click at [261, 274] on icon at bounding box center [264, 274] width 9 height 7
click at [261, 274] on div at bounding box center [263, 272] width 16 height 16
click at [261, 274] on icon at bounding box center [264, 274] width 9 height 7
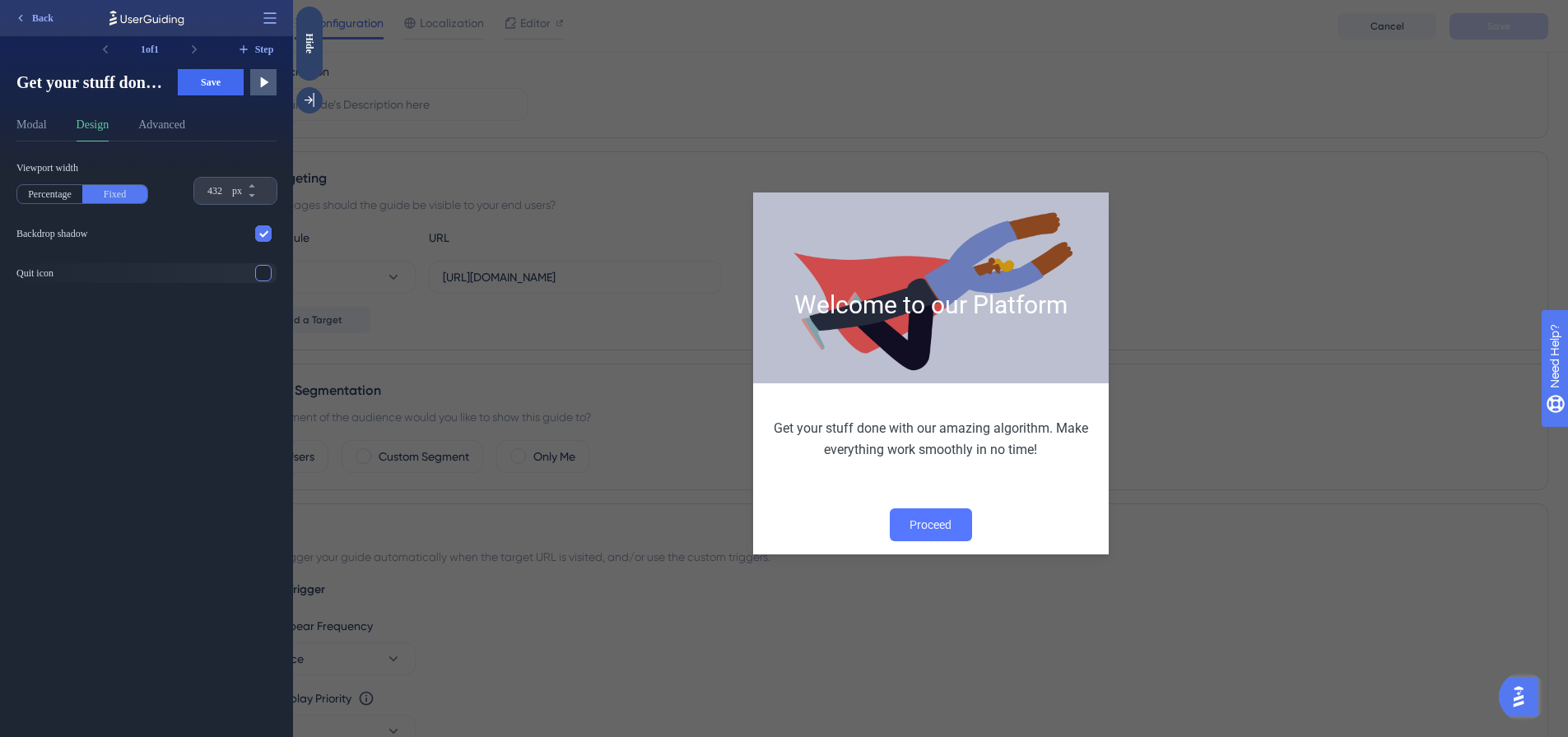
click at [260, 272] on div at bounding box center [263, 272] width 16 height 16
click at [259, 85] on icon at bounding box center [263, 82] width 16 height 16
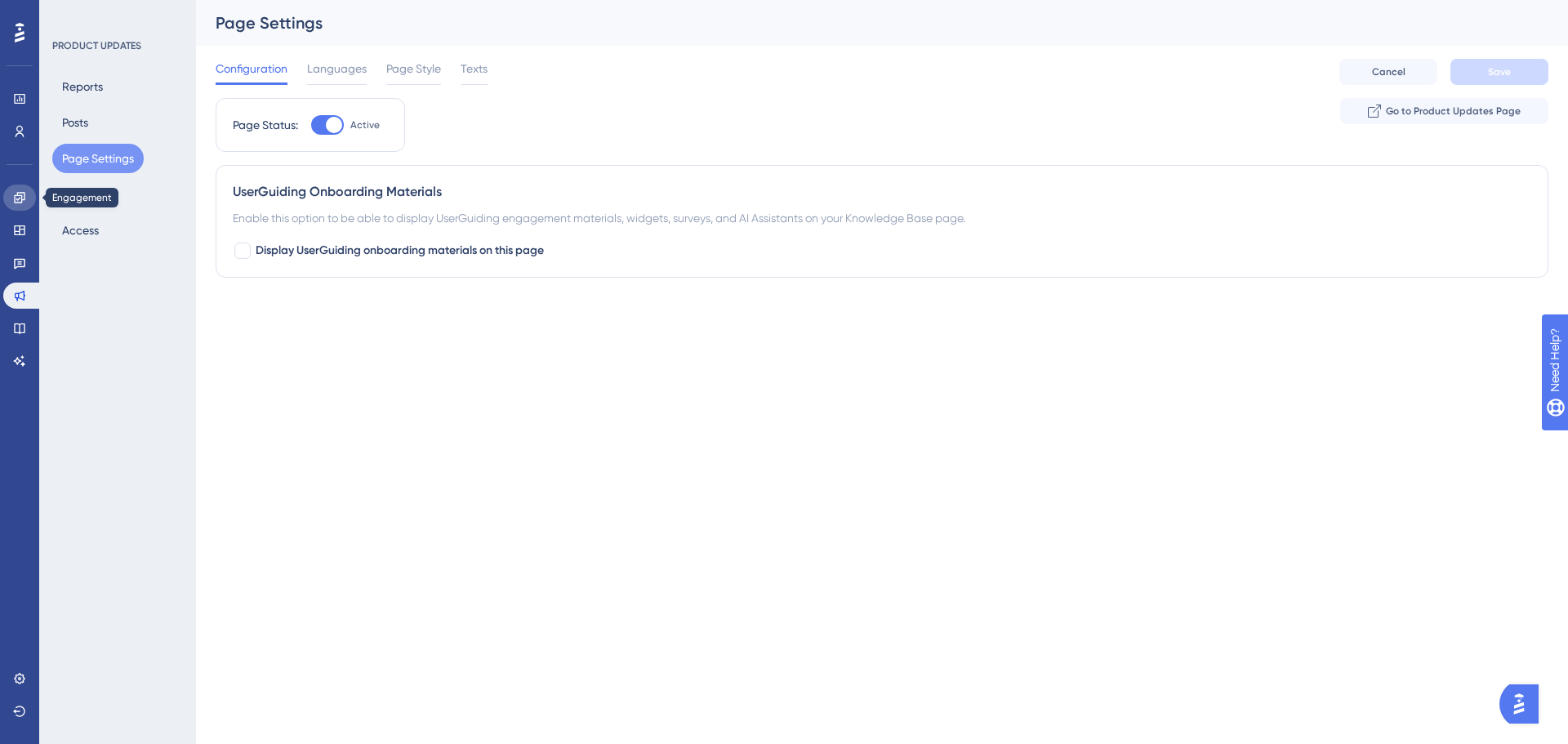
click at [16, 198] on icon at bounding box center [19, 198] width 10 height 10
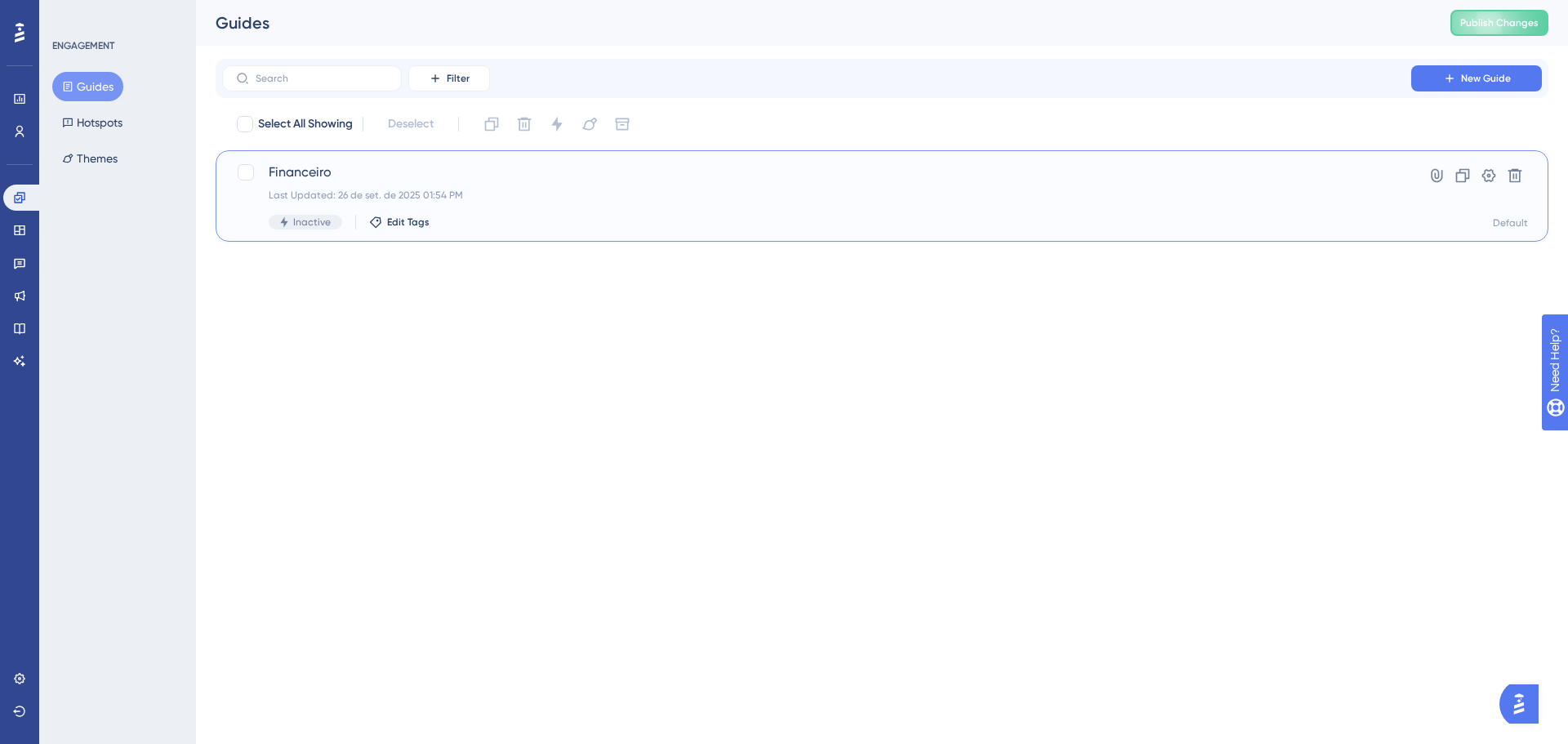
click at [402, 173] on span "Financeiro" at bounding box center [817, 172] width 1096 height 20
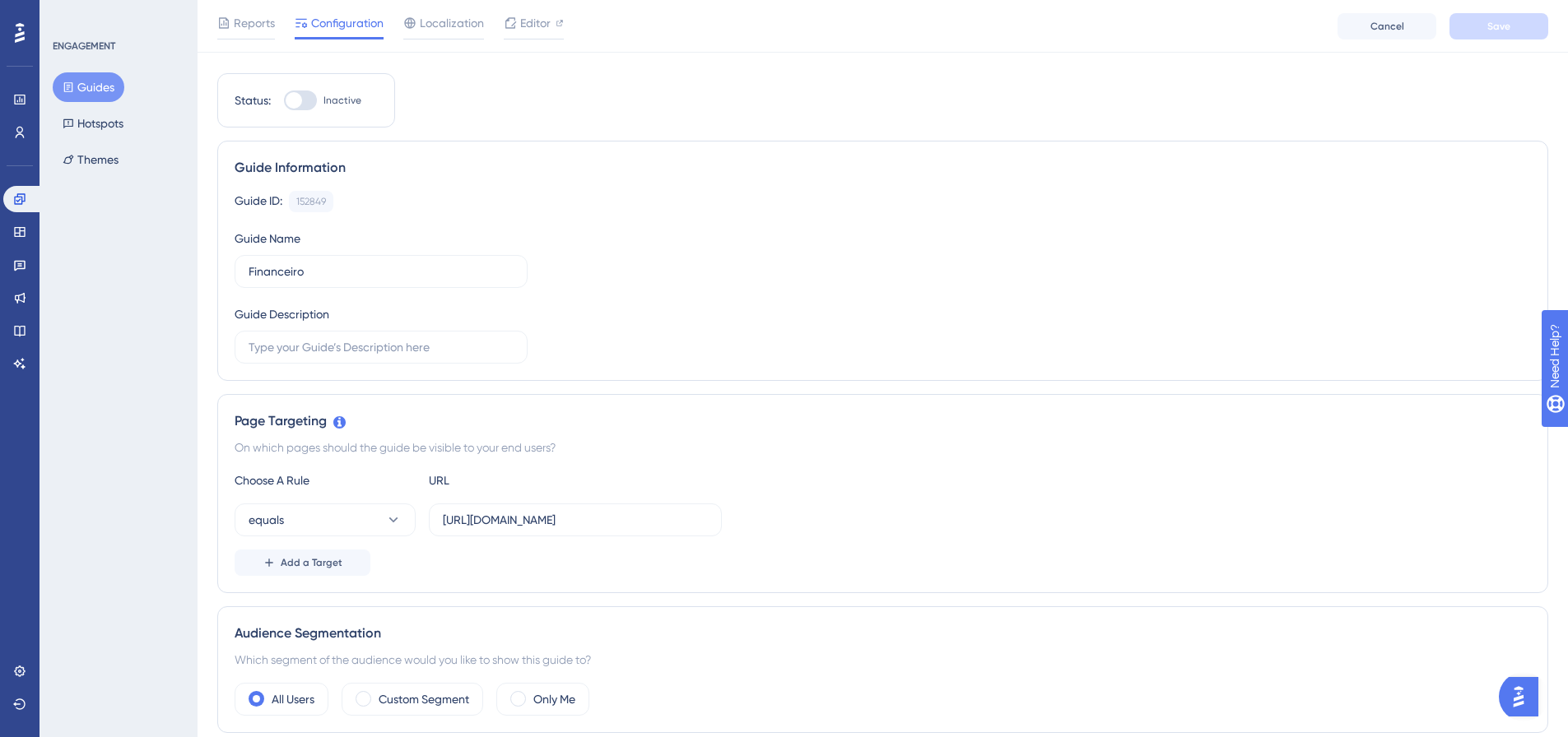
scroll to position [164, 0]
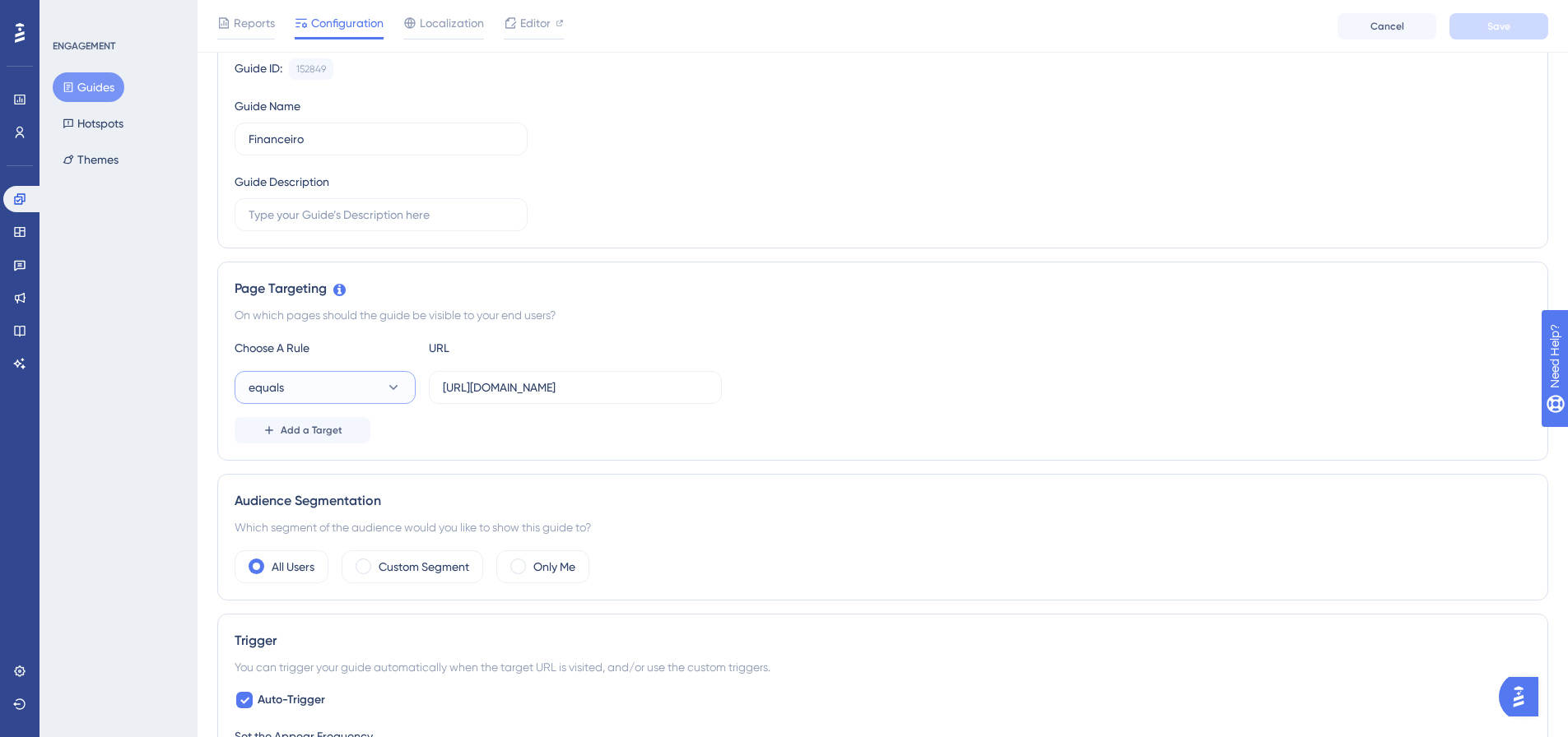
click at [394, 383] on icon at bounding box center [393, 387] width 16 height 16
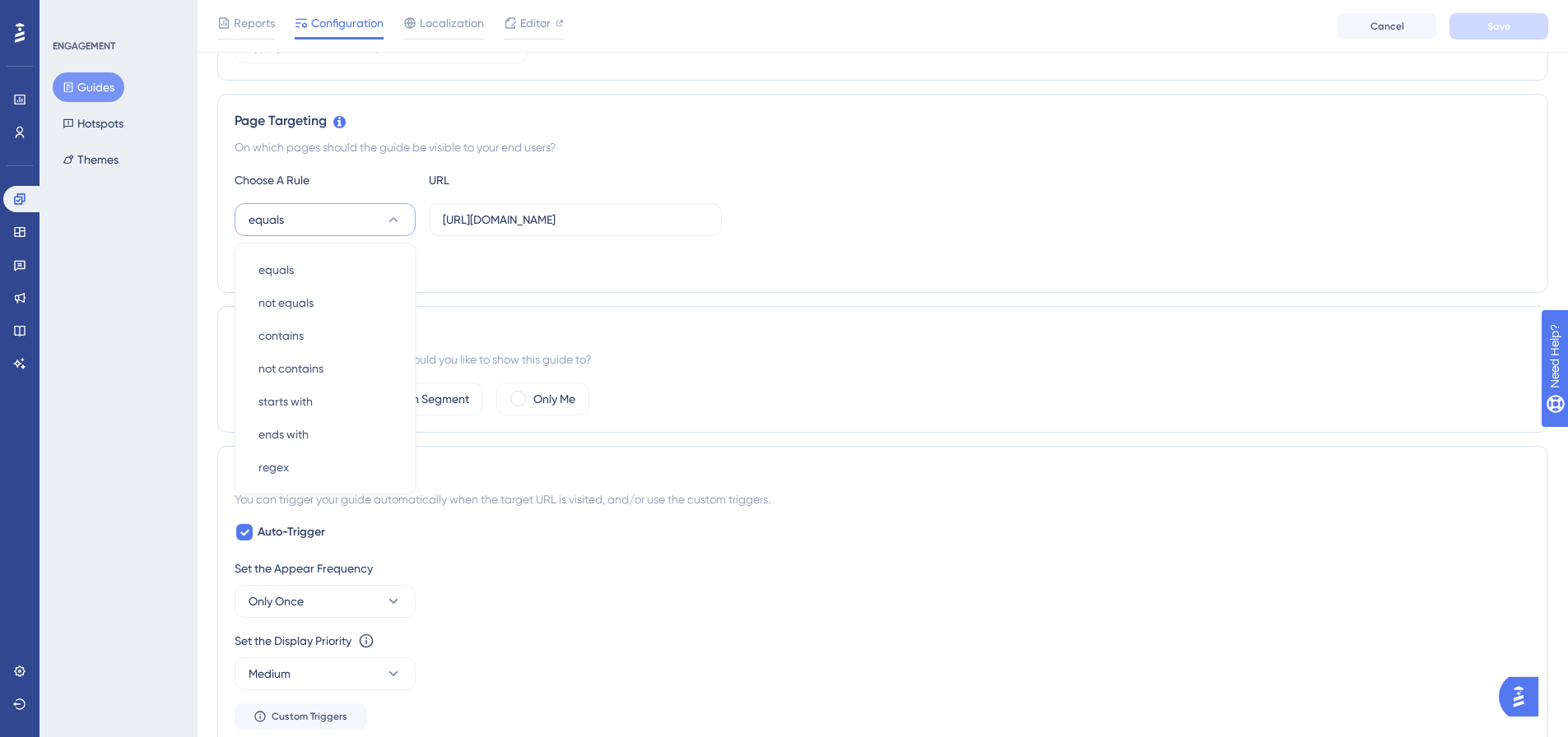
click at [462, 240] on div "Choose A Rule URL equals equals equals not equals not equals contains contains …" at bounding box center [883, 223] width 1296 height 106
click at [320, 256] on span "Add a Target" at bounding box center [311, 262] width 61 height 13
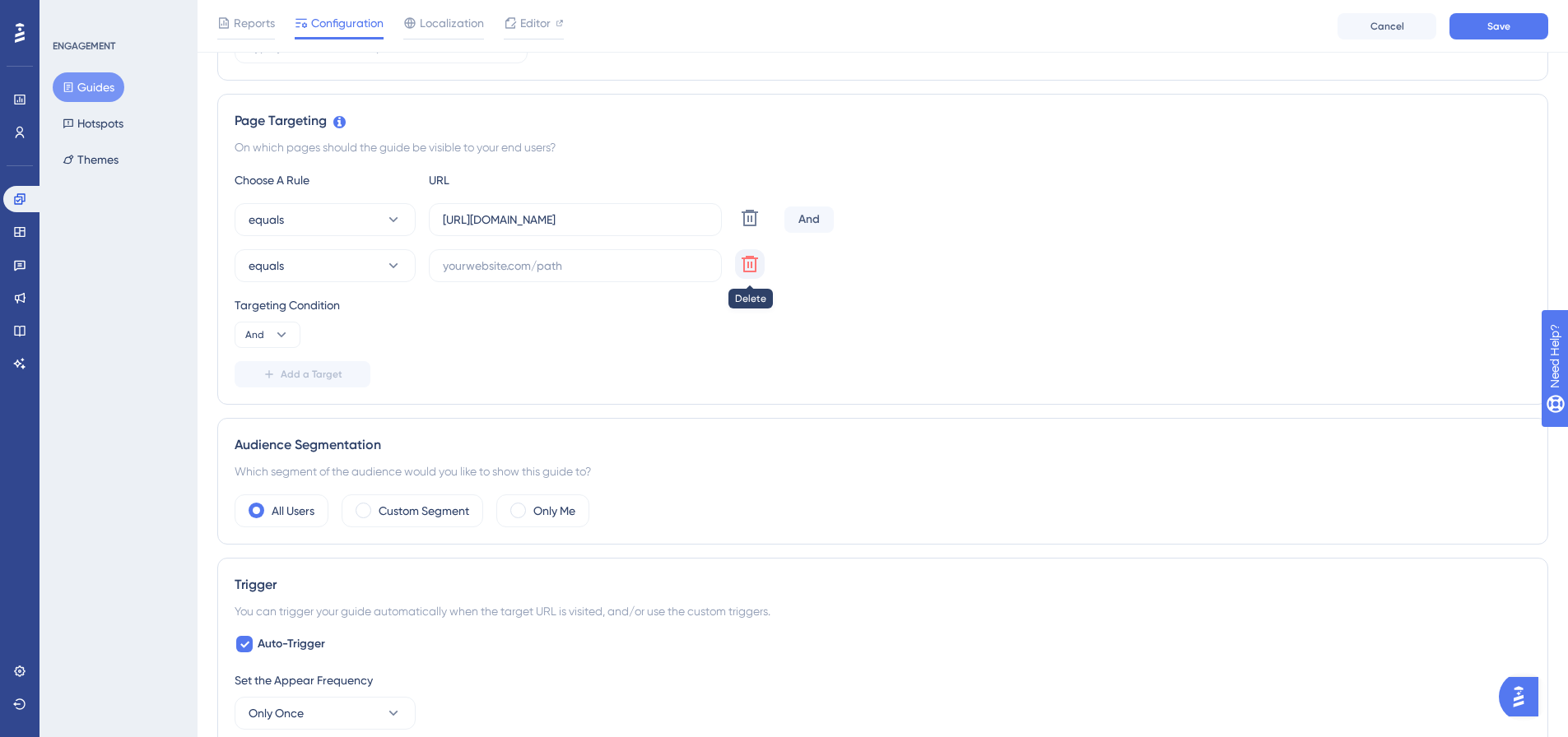
click at [758, 260] on icon at bounding box center [749, 264] width 20 height 20
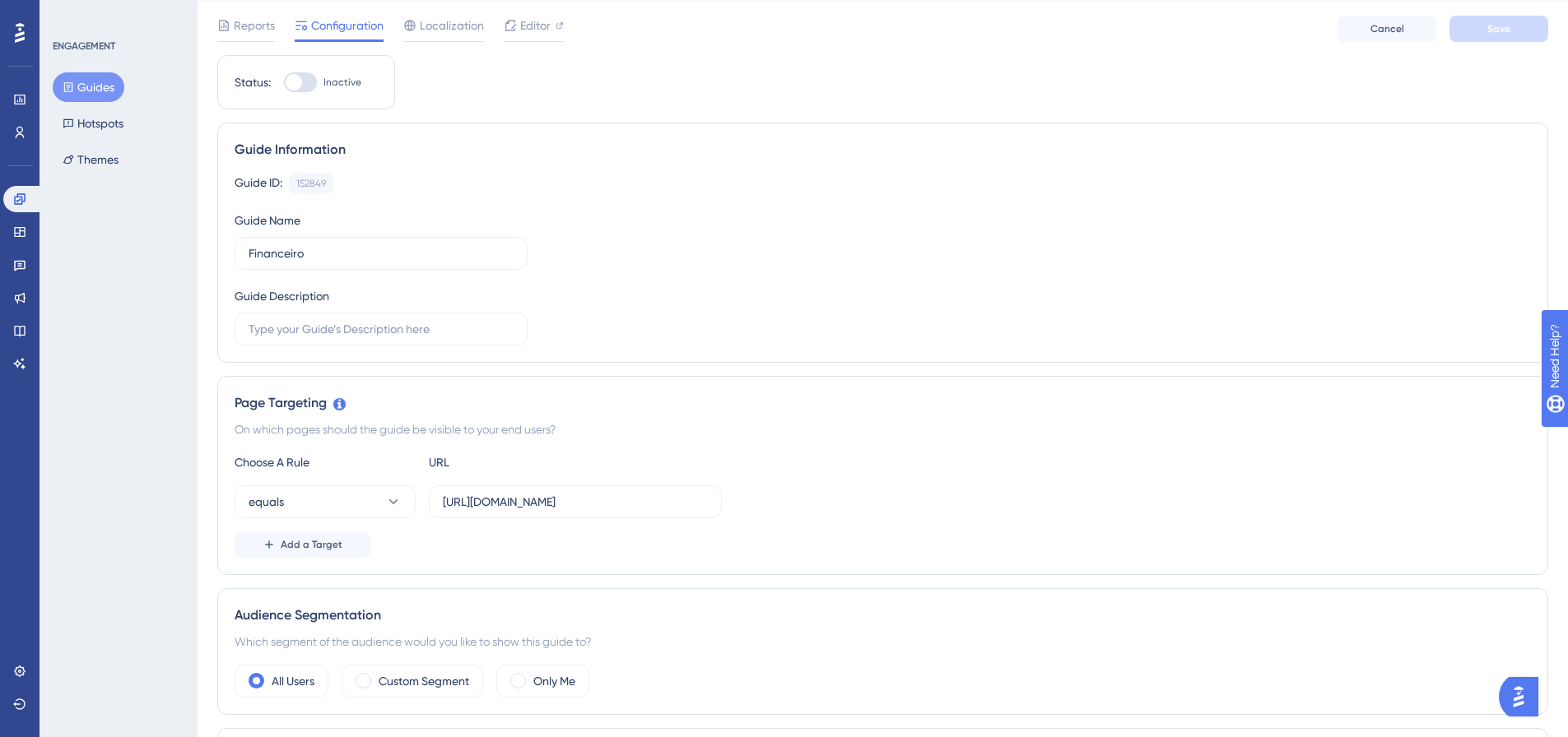
scroll to position [0, 0]
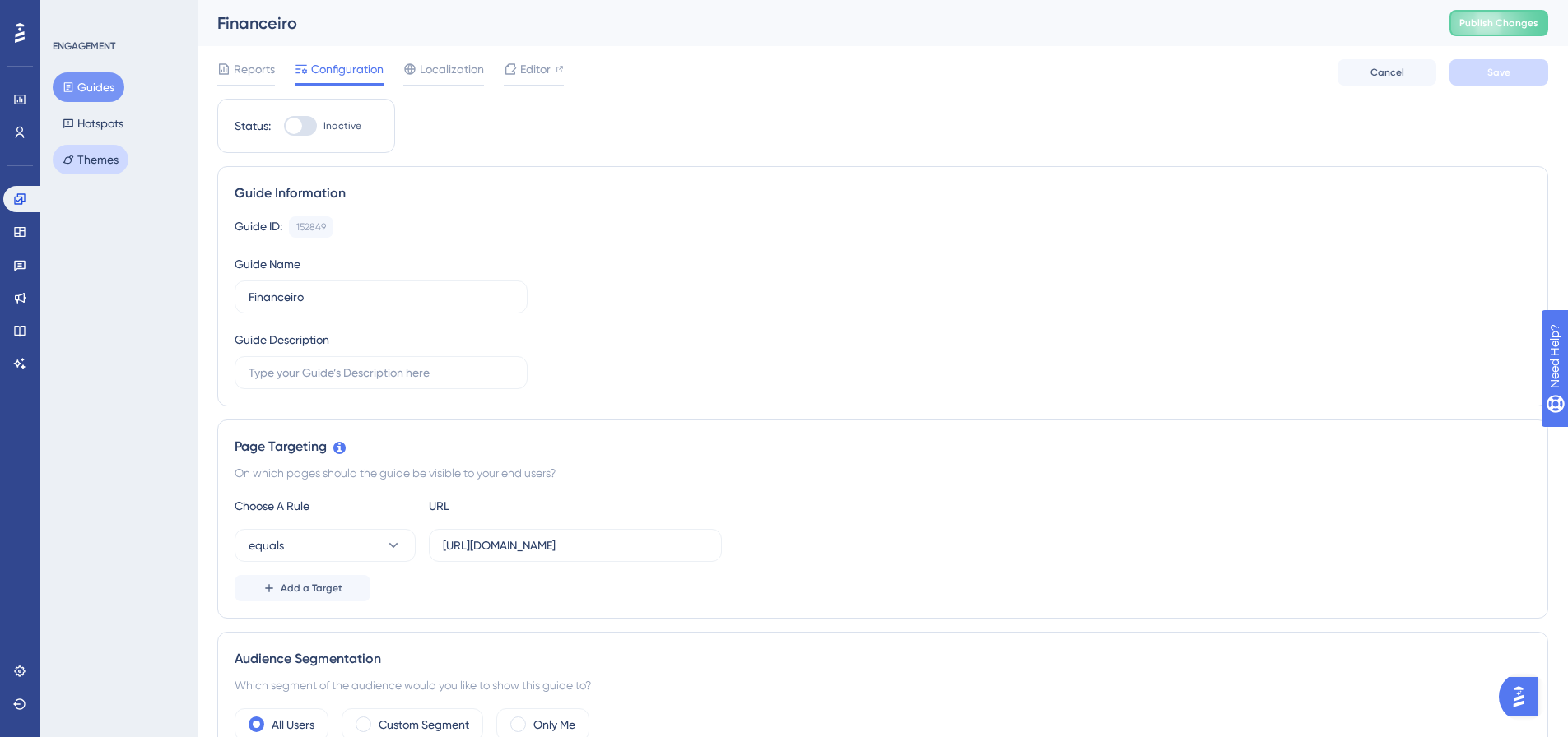
click at [98, 163] on button "Themes" at bounding box center [90, 159] width 75 height 29
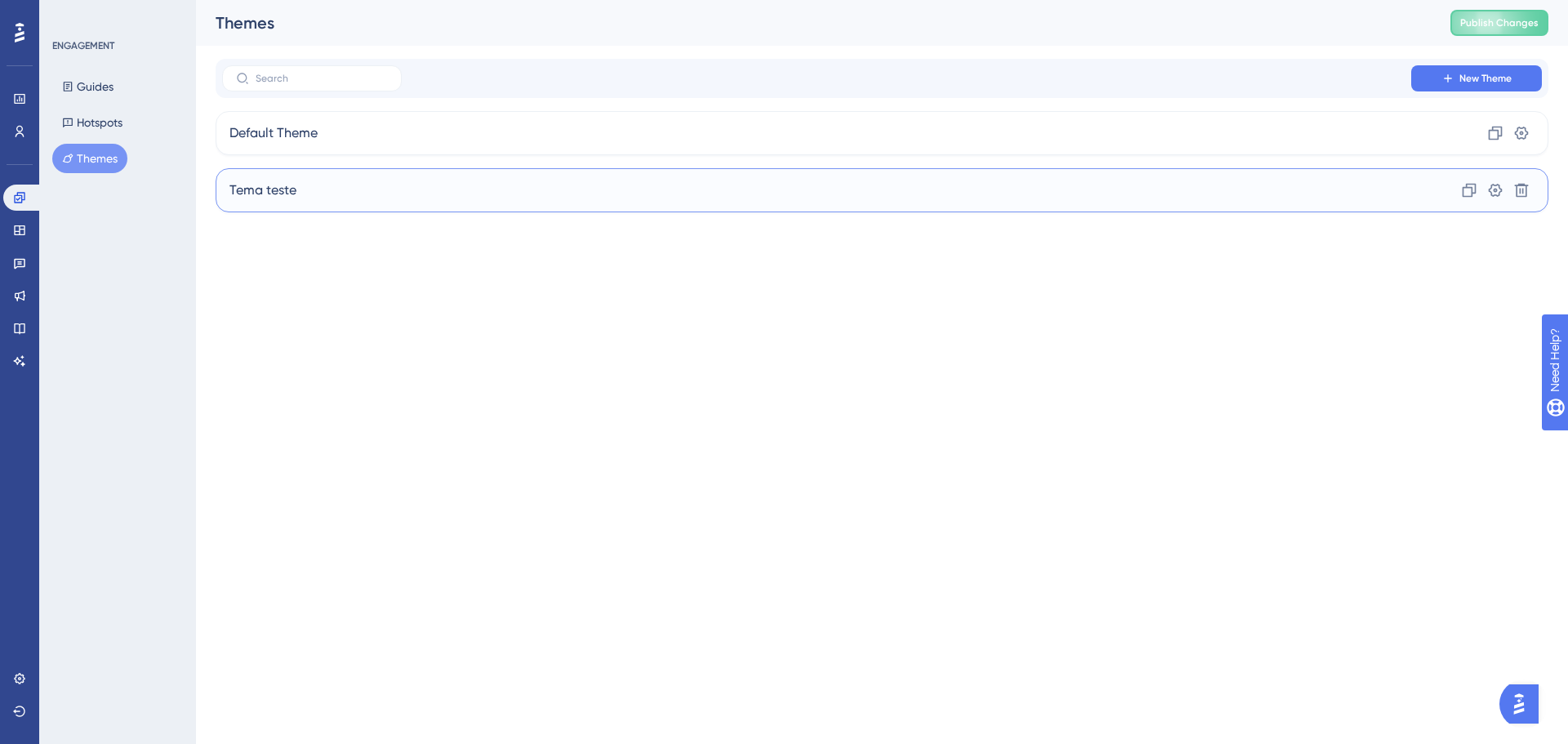
click at [318, 184] on div "Tema teste Clone Settings Delete" at bounding box center [882, 190] width 1333 height 44
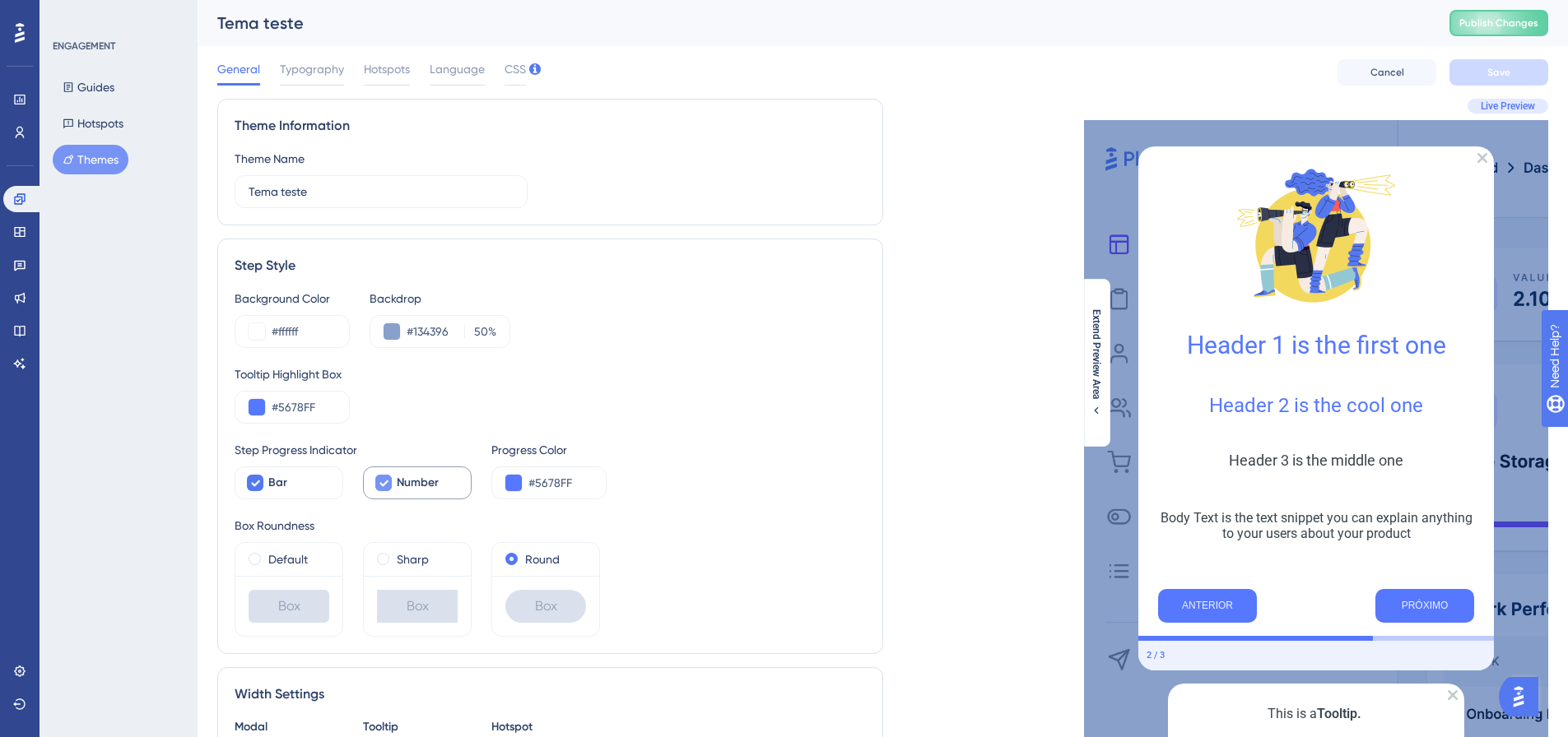
click at [381, 480] on icon at bounding box center [382, 483] width 10 height 13
checkbox input "false"
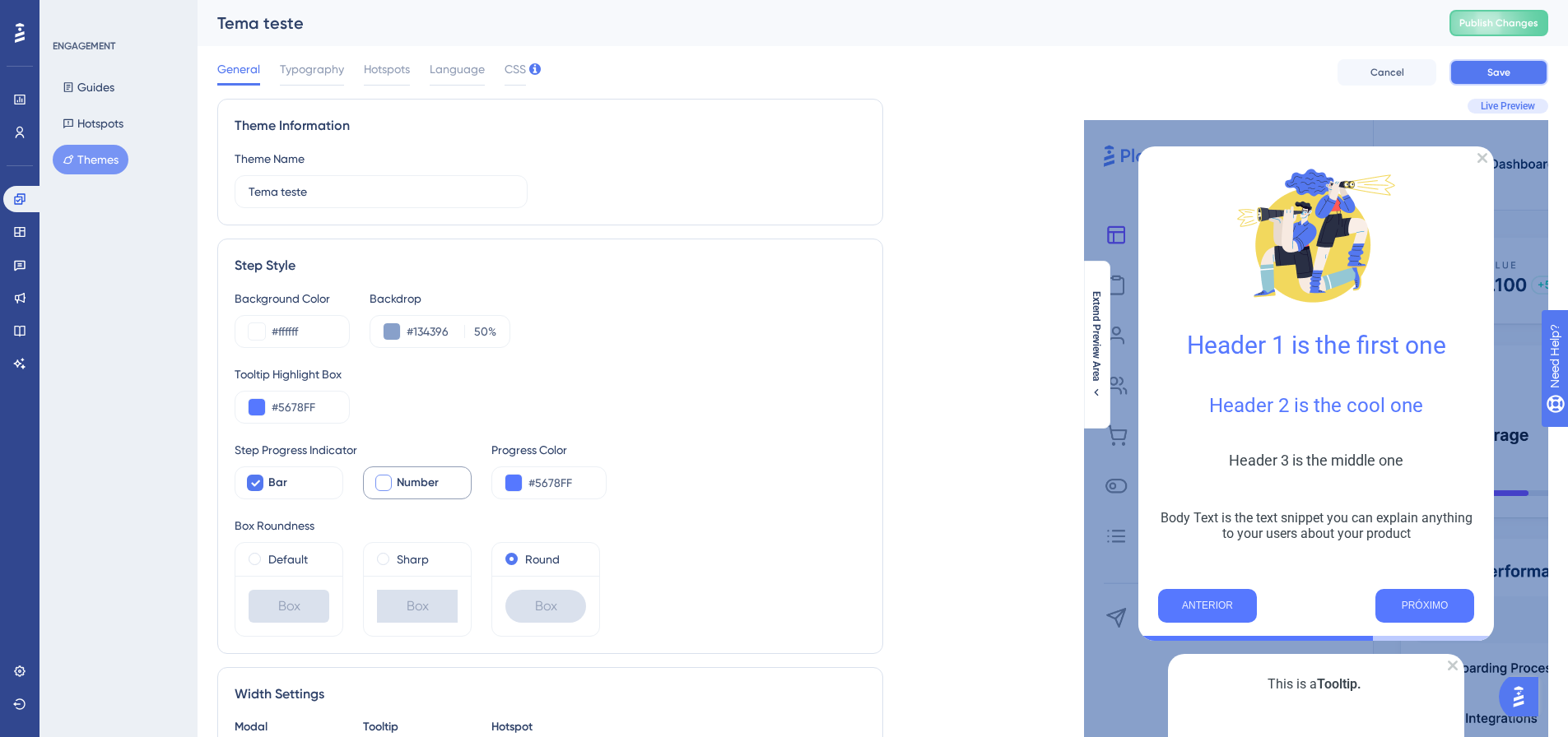
click at [1506, 64] on button "Save" at bounding box center [1499, 72] width 99 height 26
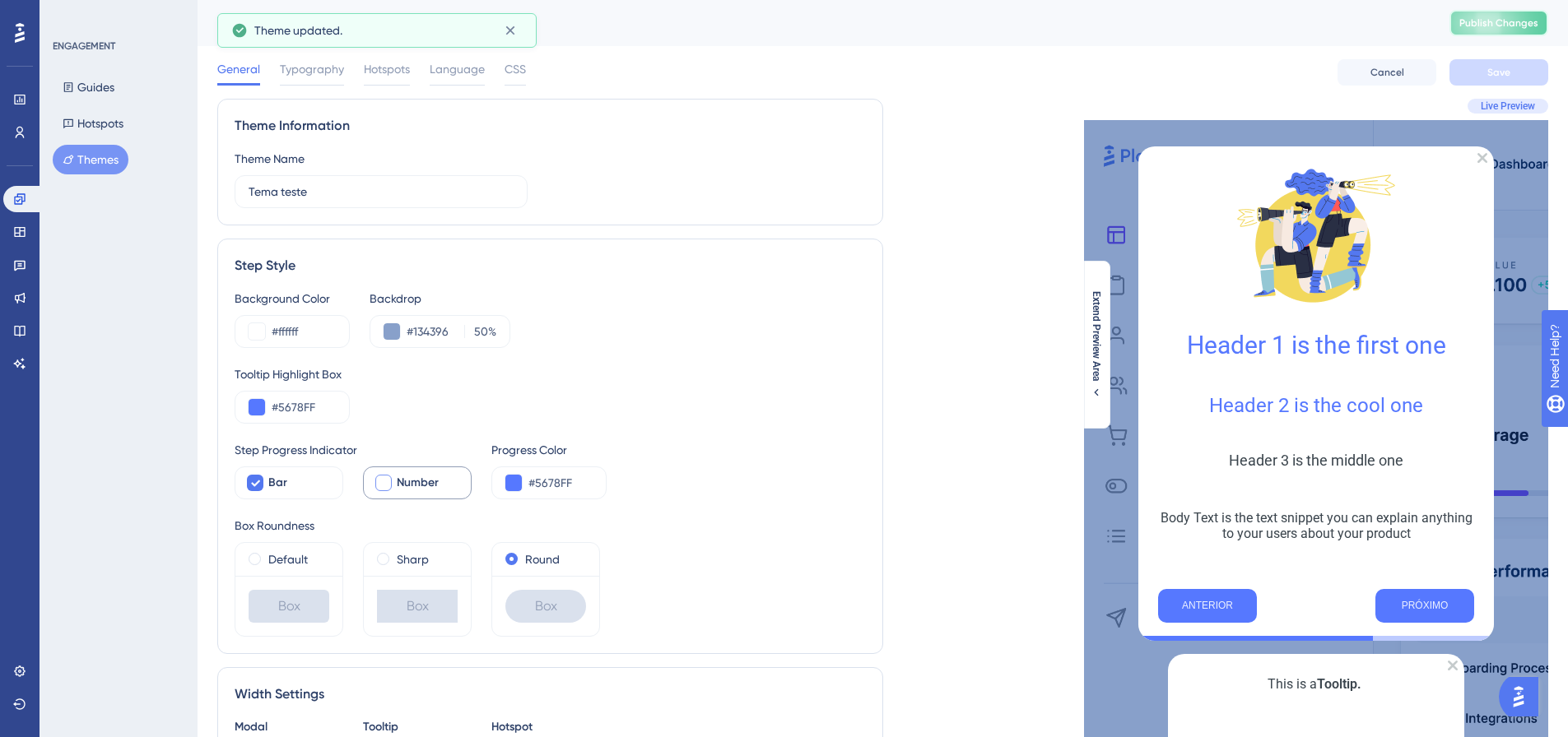
click at [1524, 19] on span "Publish Changes" at bounding box center [1498, 22] width 79 height 13
click at [312, 193] on input "Tema teste" at bounding box center [381, 191] width 265 height 18
drag, startPoint x: 312, startPoint y: 193, endPoint x: 250, endPoint y: 191, distance: 62.0
click at [250, 191] on input "Tema teste" at bounding box center [381, 191] width 265 height 18
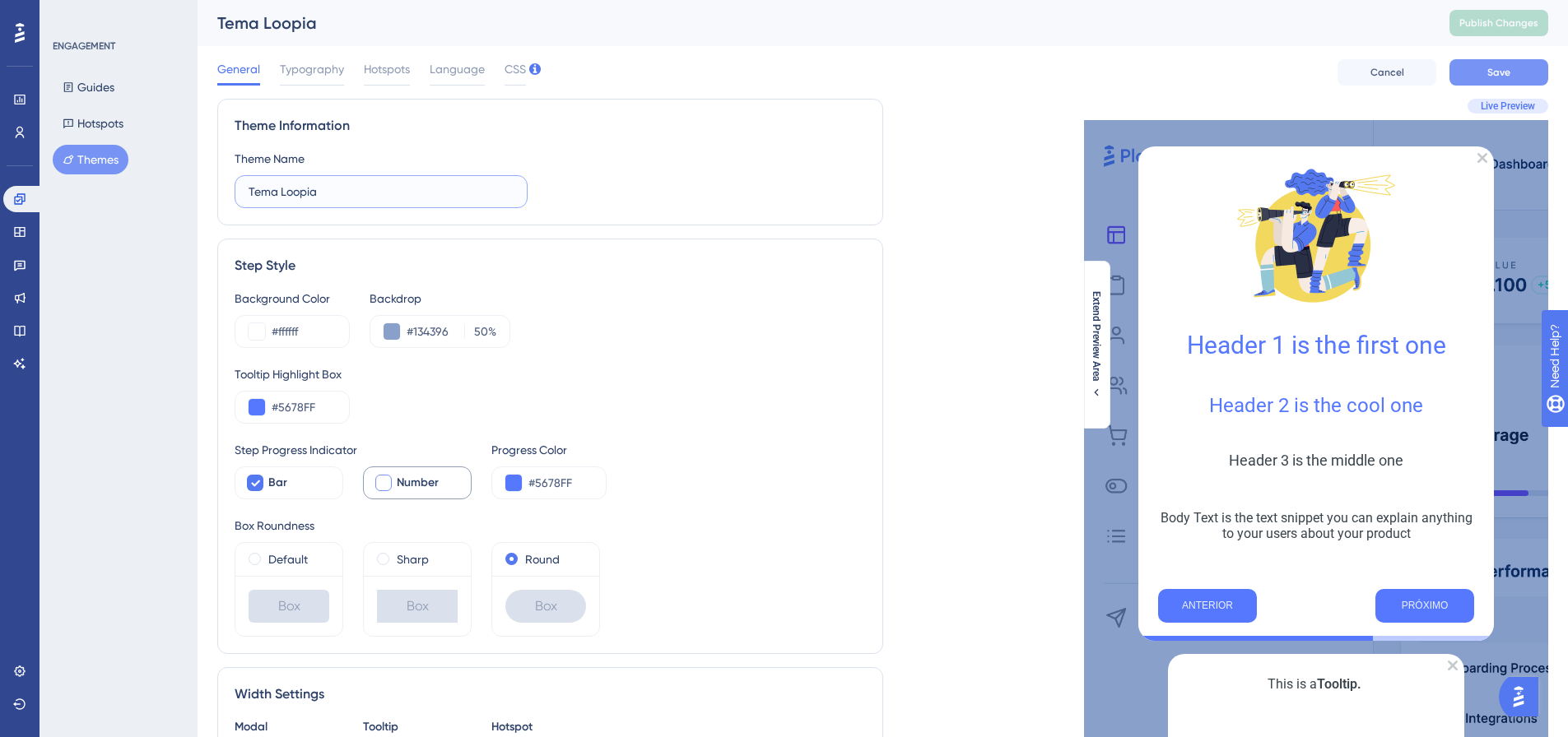
type input "Tema Loopia"
click at [1494, 69] on span "Save" at bounding box center [1499, 72] width 23 height 13
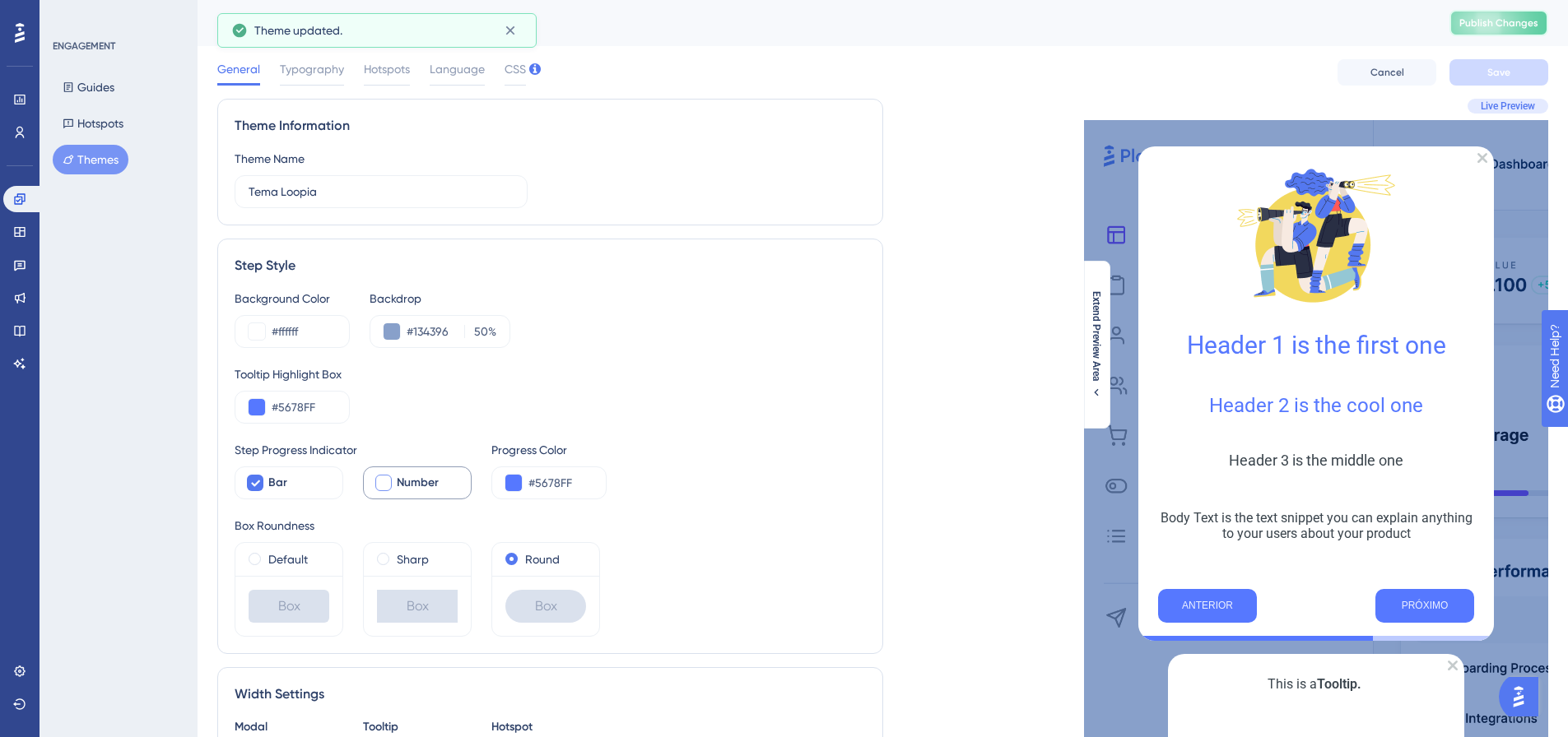
click at [1513, 25] on span "Publish Changes" at bounding box center [1498, 22] width 79 height 13
click at [97, 85] on button "Guides" at bounding box center [88, 87] width 72 height 29
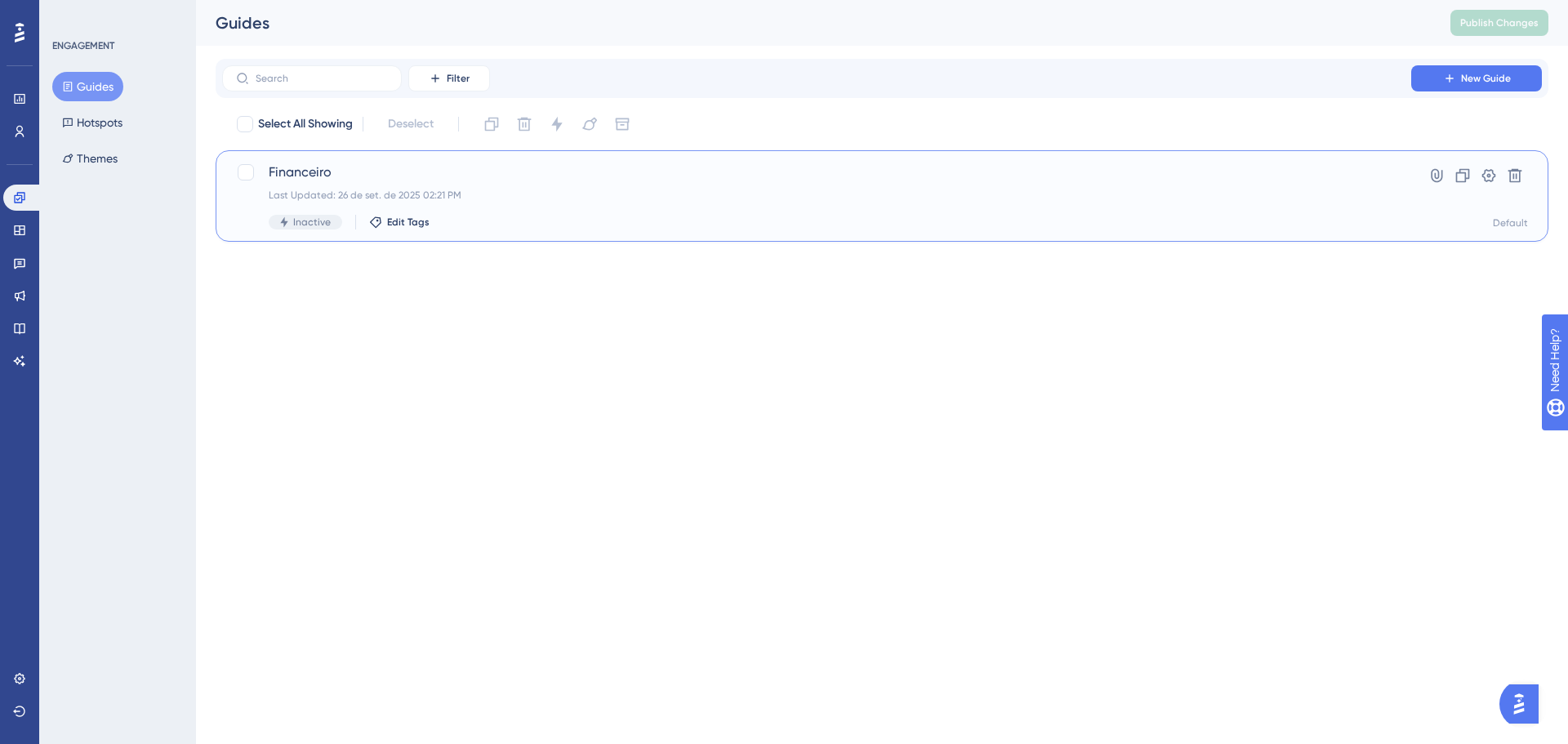
click at [446, 168] on span "Financeiro" at bounding box center [817, 172] width 1096 height 20
